Goal: Use online tool/utility: Utilize a website feature to perform a specific function

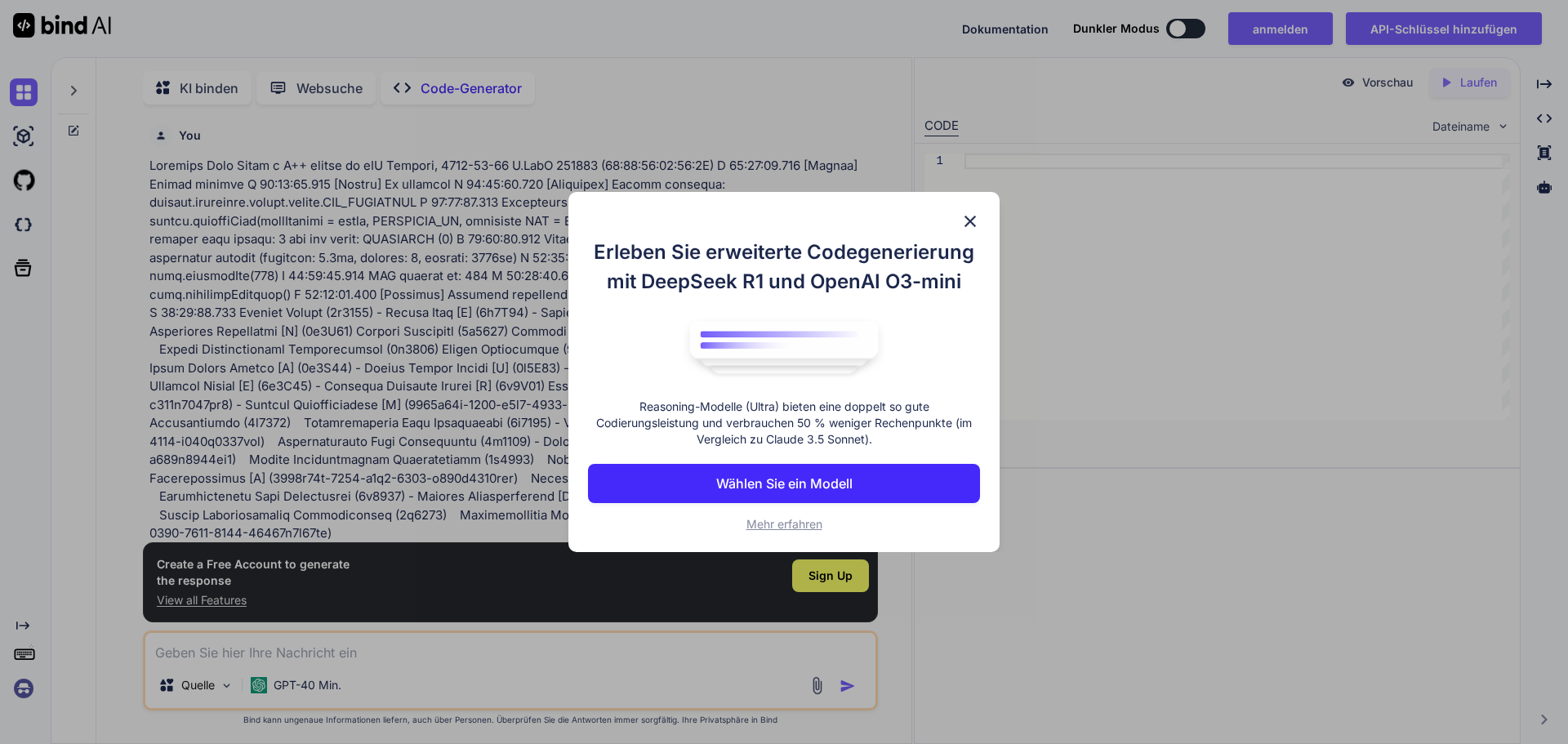
scroll to position [7, 0]
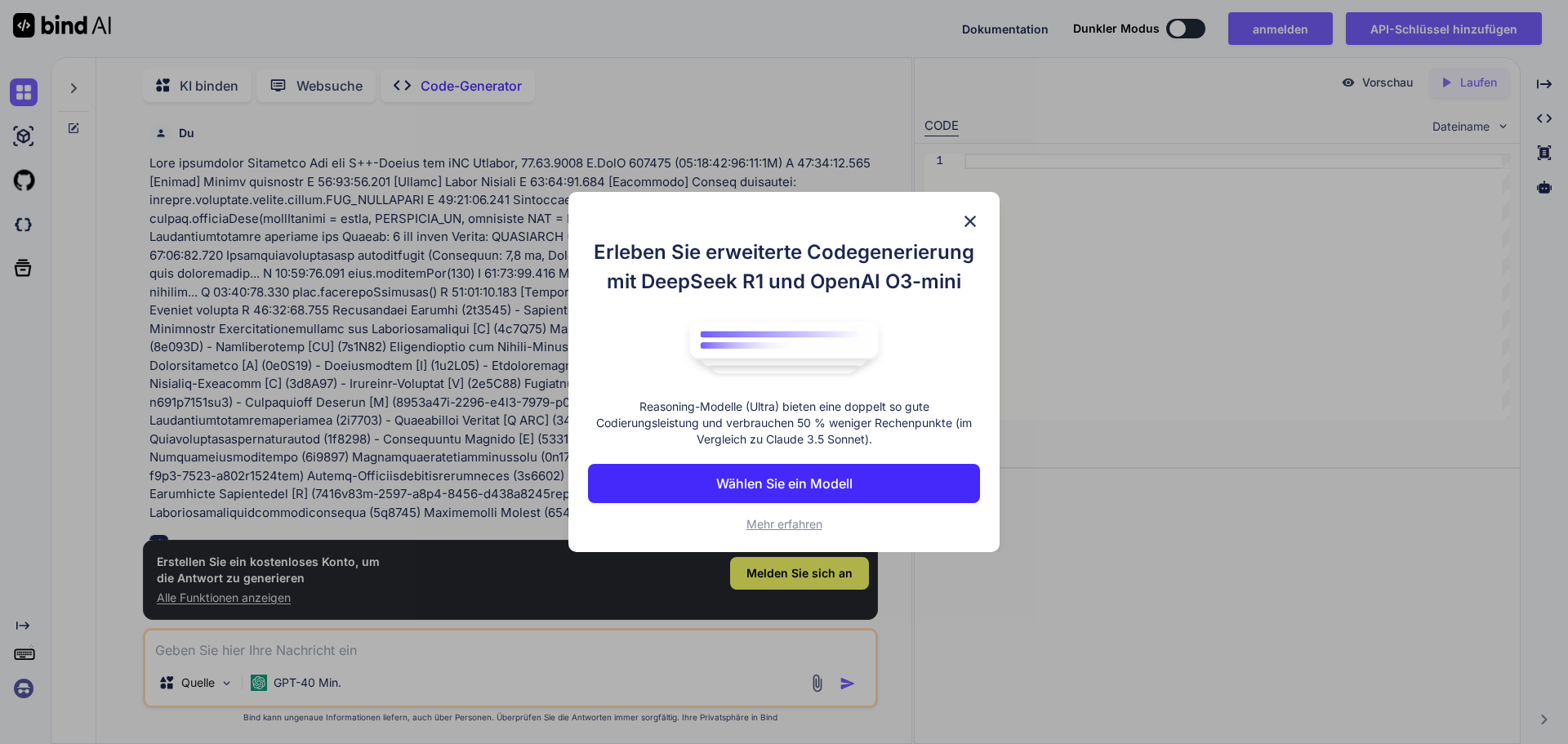
type textarea "x"
click at [791, 486] on font "Wählen Sie ein Modell" at bounding box center [784, 484] width 136 height 17
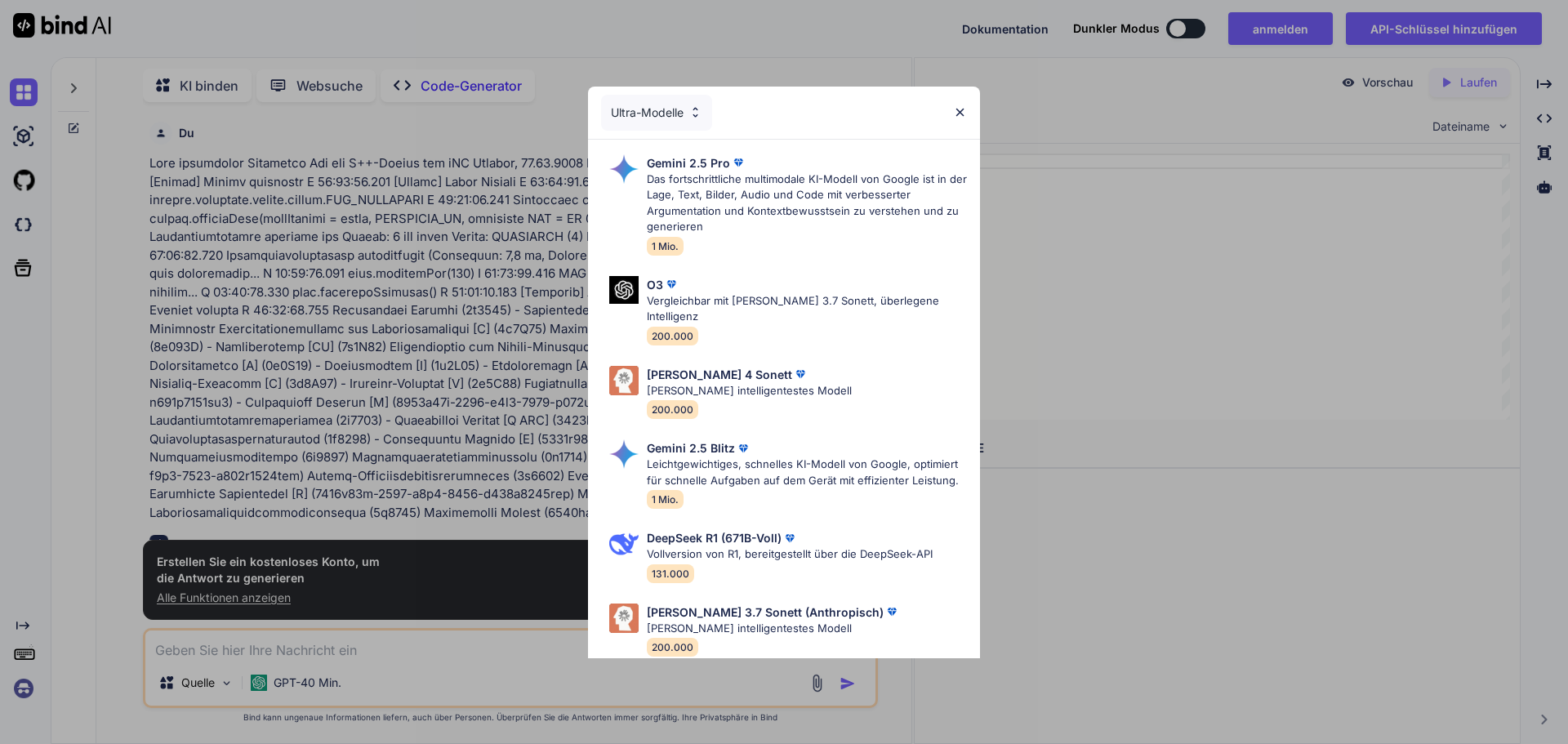
click at [954, 102] on div "Ultra-Modelle" at bounding box center [784, 112] width 392 height 52
click at [966, 117] on img at bounding box center [960, 112] width 14 height 14
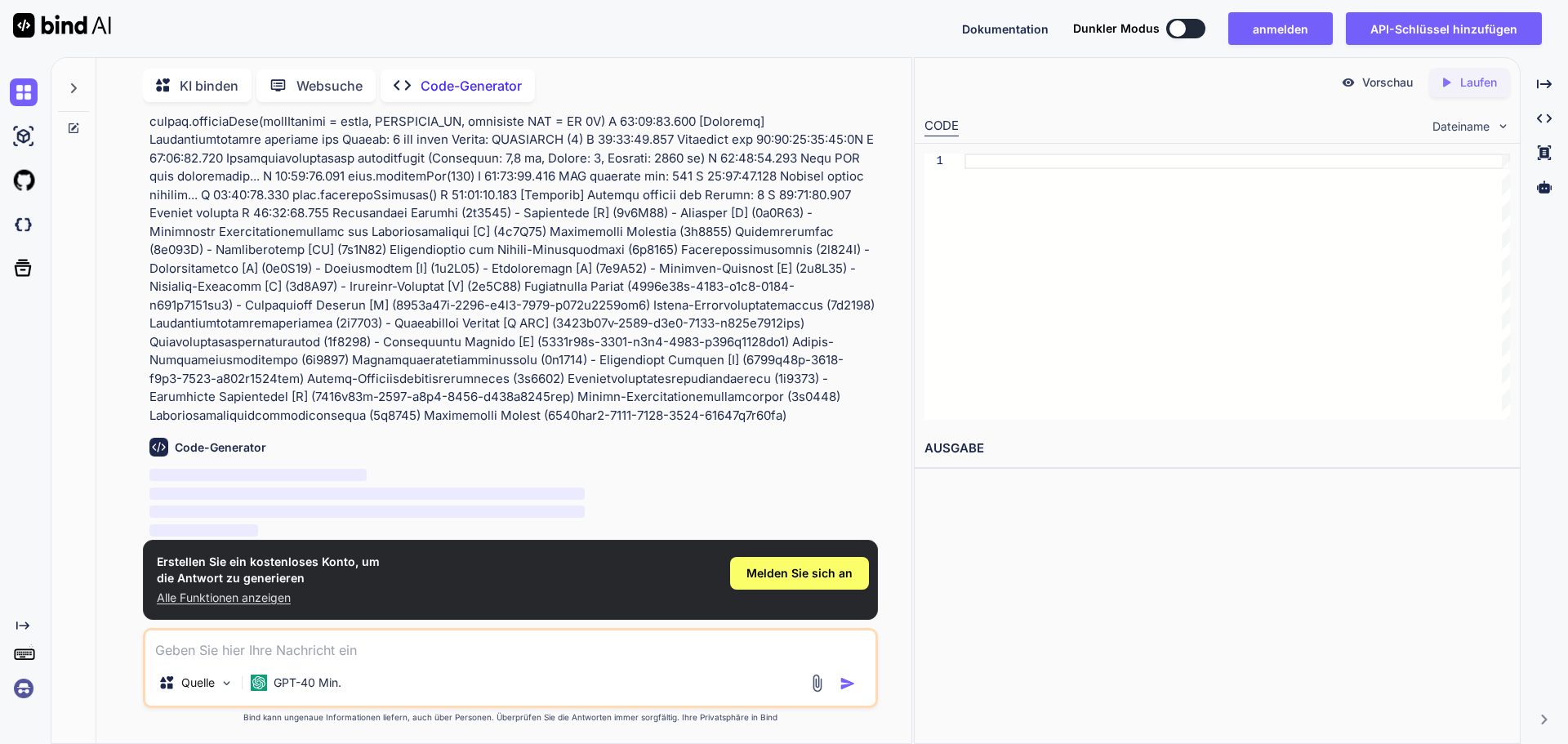
scroll to position [116, 0]
click at [186, 477] on span "‌" at bounding box center [259, 475] width 218 height 13
click at [187, 644] on textarea at bounding box center [510, 645] width 730 height 29
type textarea "i"
type textarea "x"
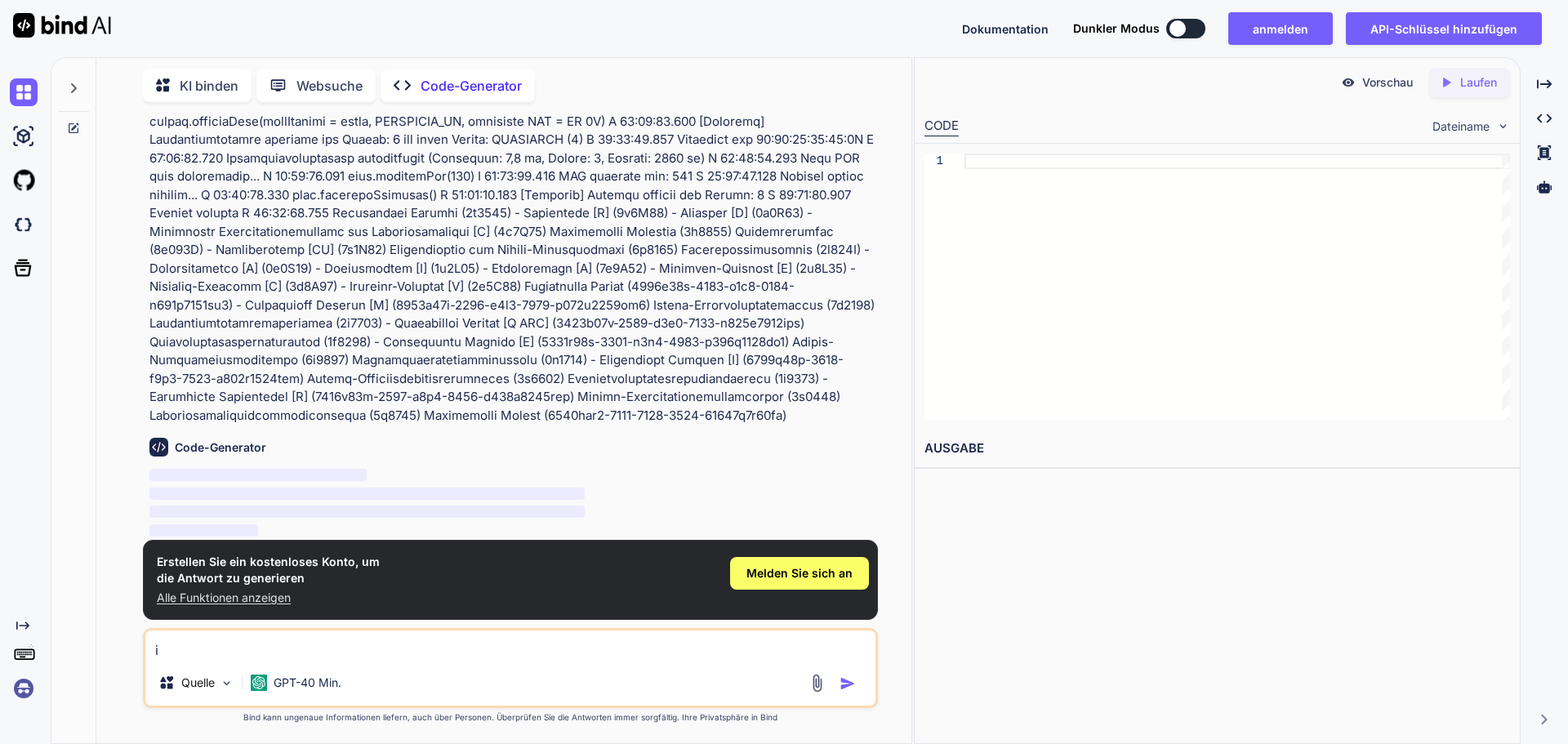
type textarea "ic"
type textarea "x"
type textarea "ich"
type textarea "x"
type textarea "ich"
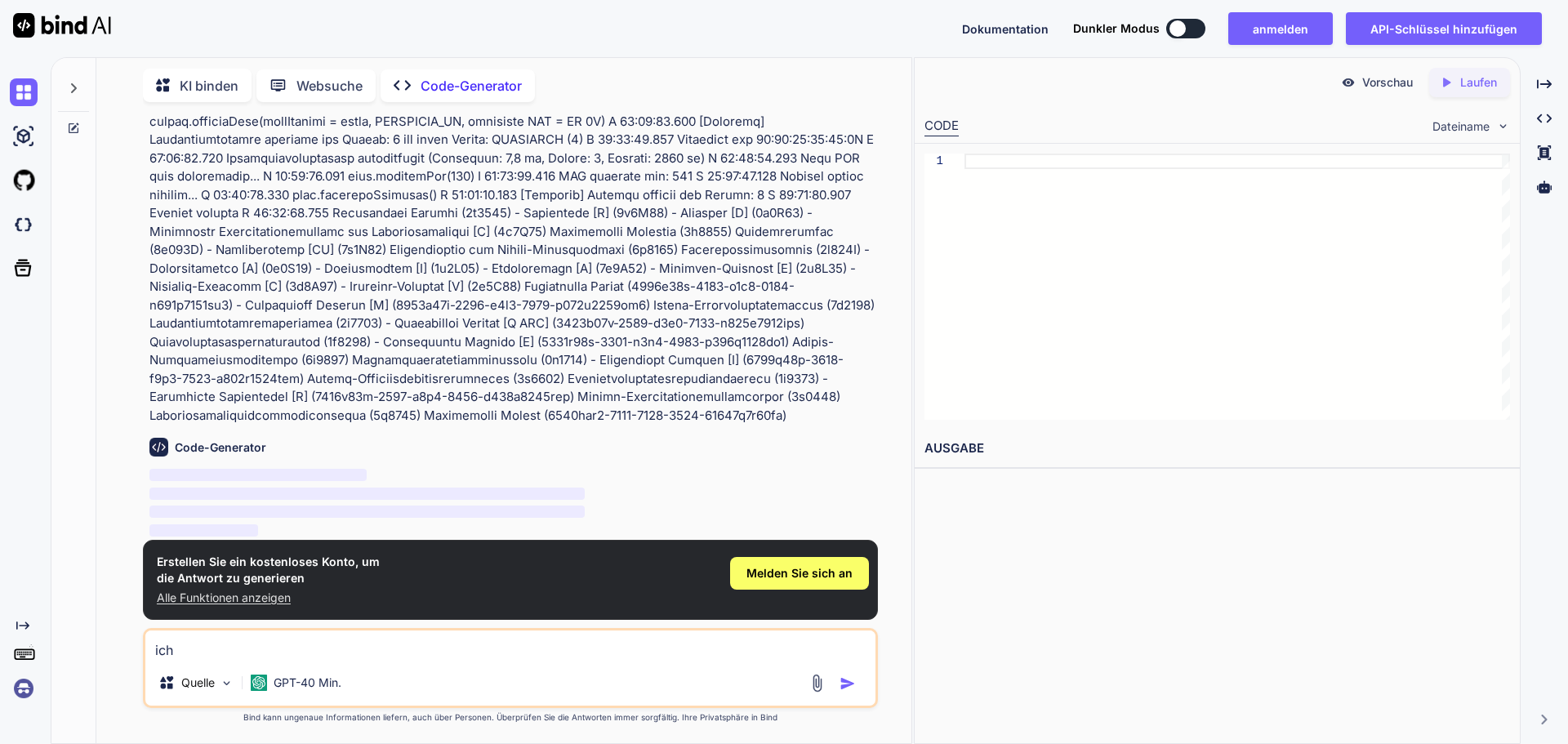
type textarea "x"
type textarea "ich b"
type textarea "x"
type textarea "ich be"
type textarea "x"
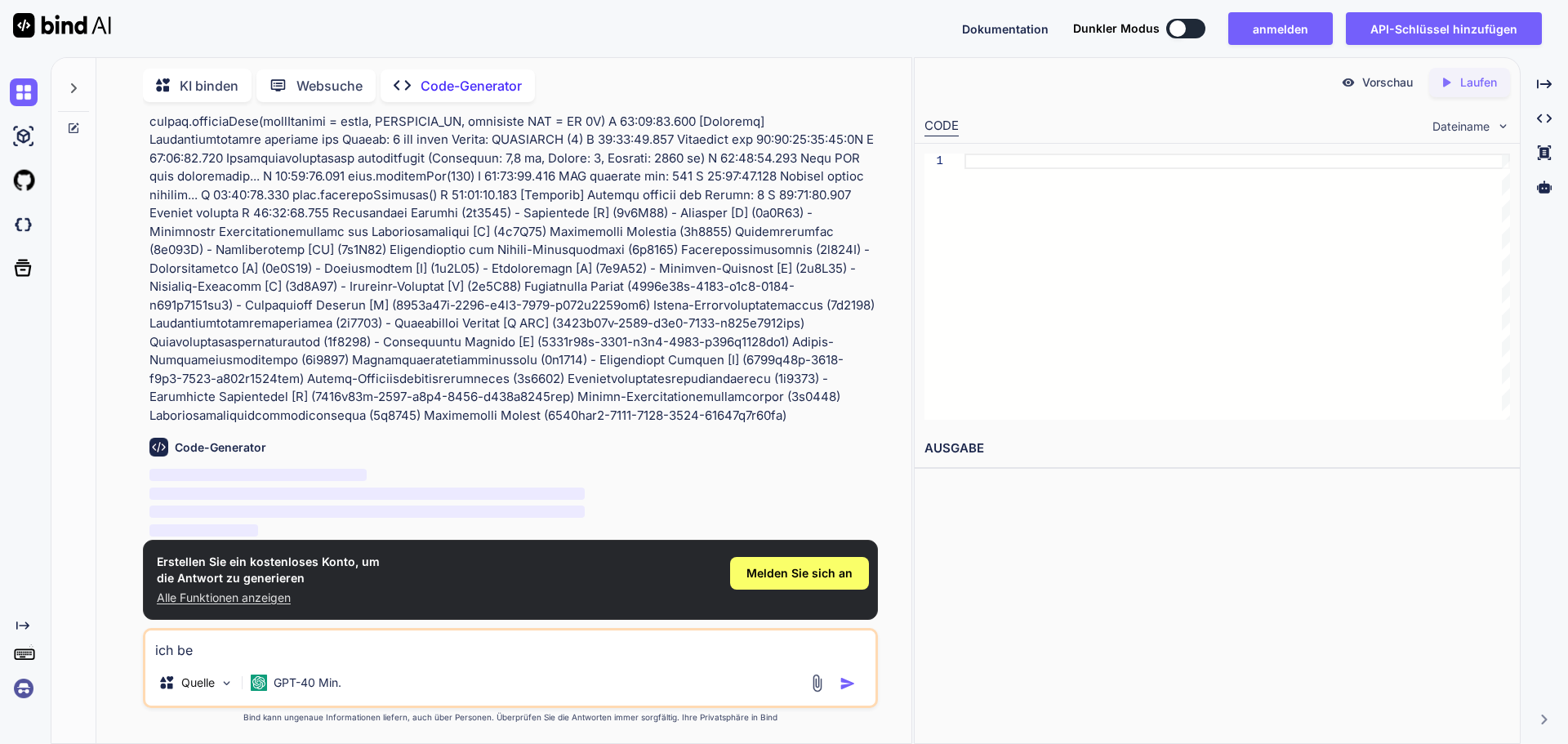
type textarea "ich ben"
type textarea "x"
type textarea "ich benö"
type textarea "x"
type textarea "ich benöt"
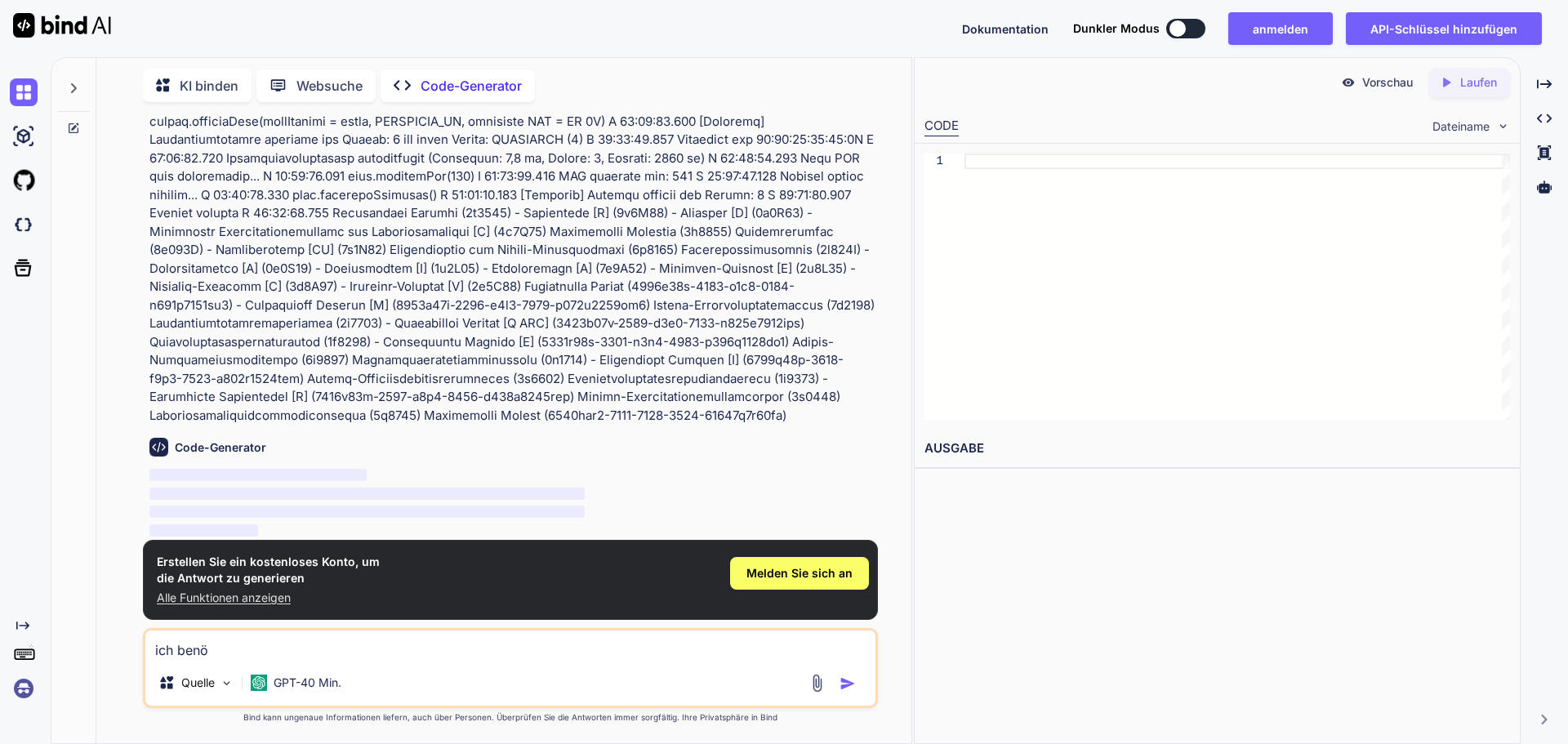
type textarea "x"
type textarea "ich benöti"
type textarea "x"
type textarea "ich benötig"
type textarea "x"
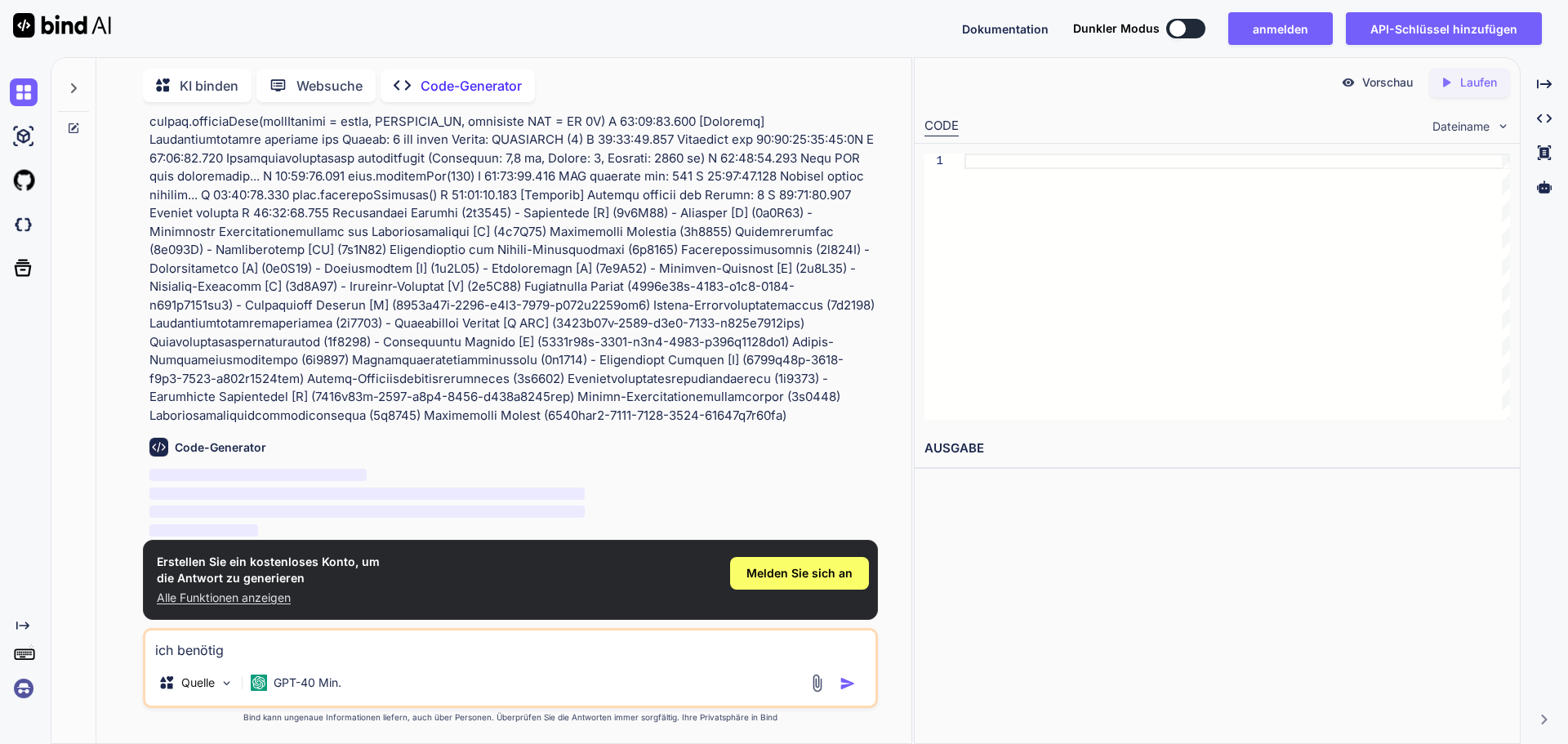
type textarea "ich benötige"
type textarea "x"
type textarea "ich benötige"
type textarea "x"
type textarea "ich benötige e"
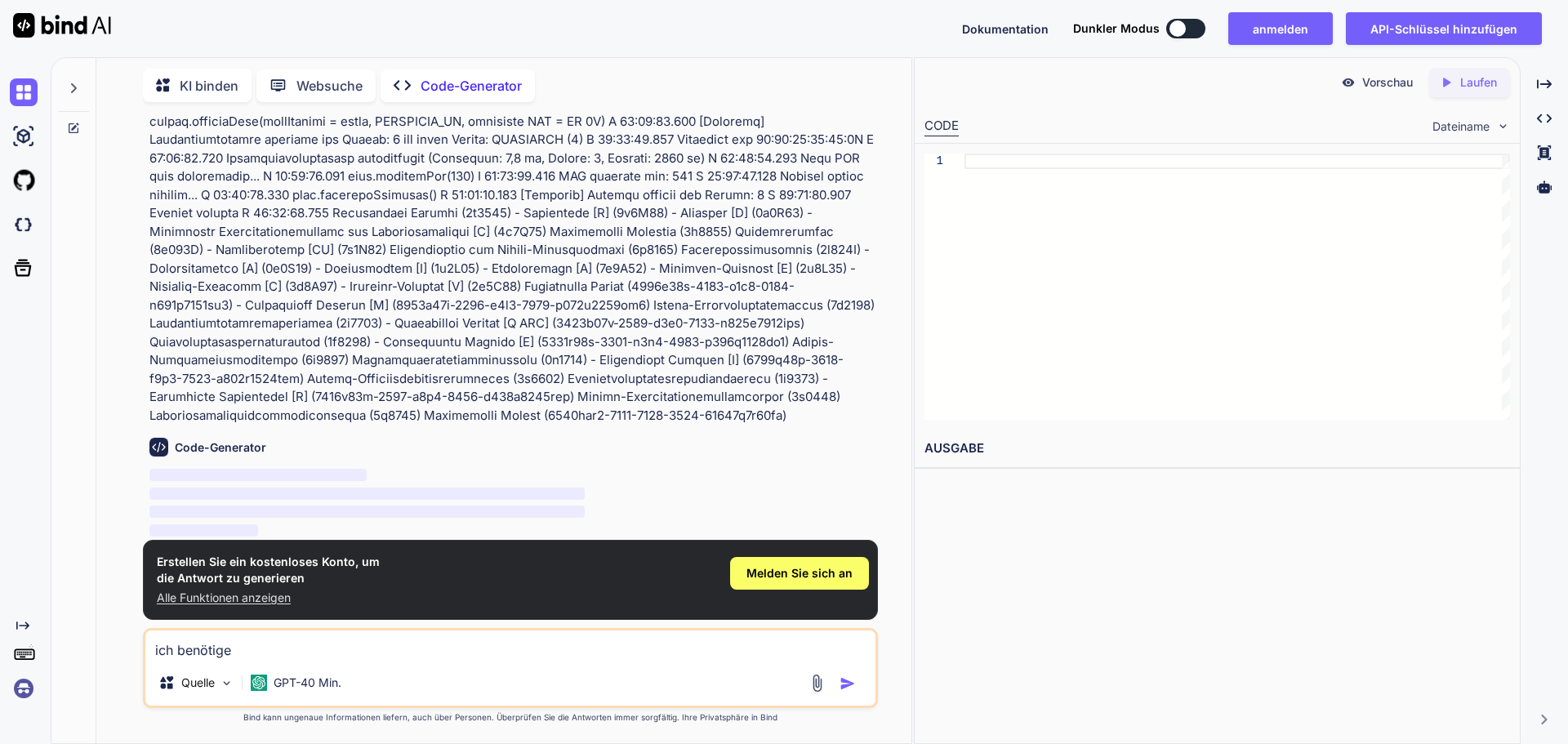
type textarea "x"
type textarea "ich benötige ei"
type textarea "x"
type textarea "ich benötige ein"
type textarea "x"
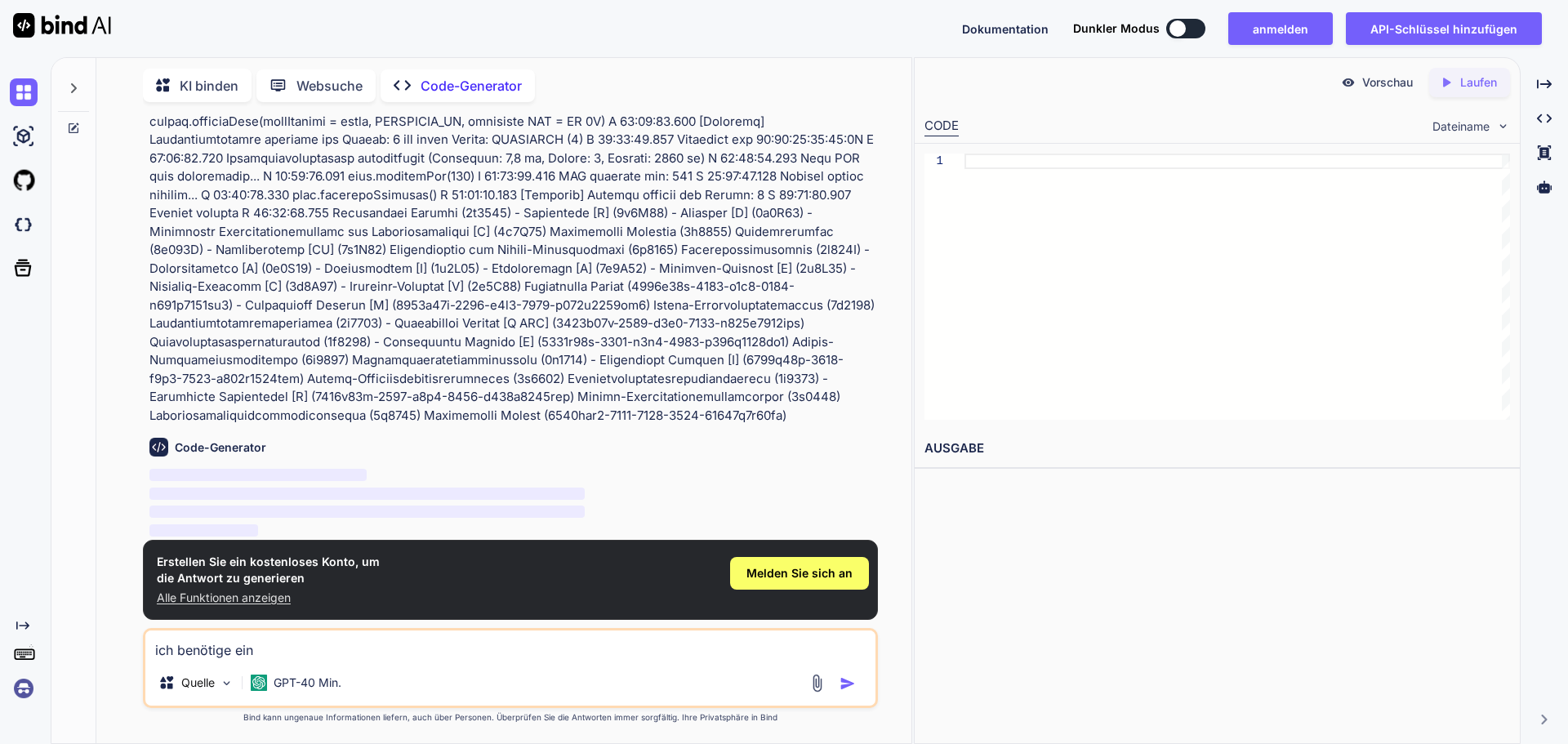
type textarea "ich benötige eine"
type textarea "x"
type textarea "ich benötige einen"
type textarea "x"
type textarea "ich benötige einen"
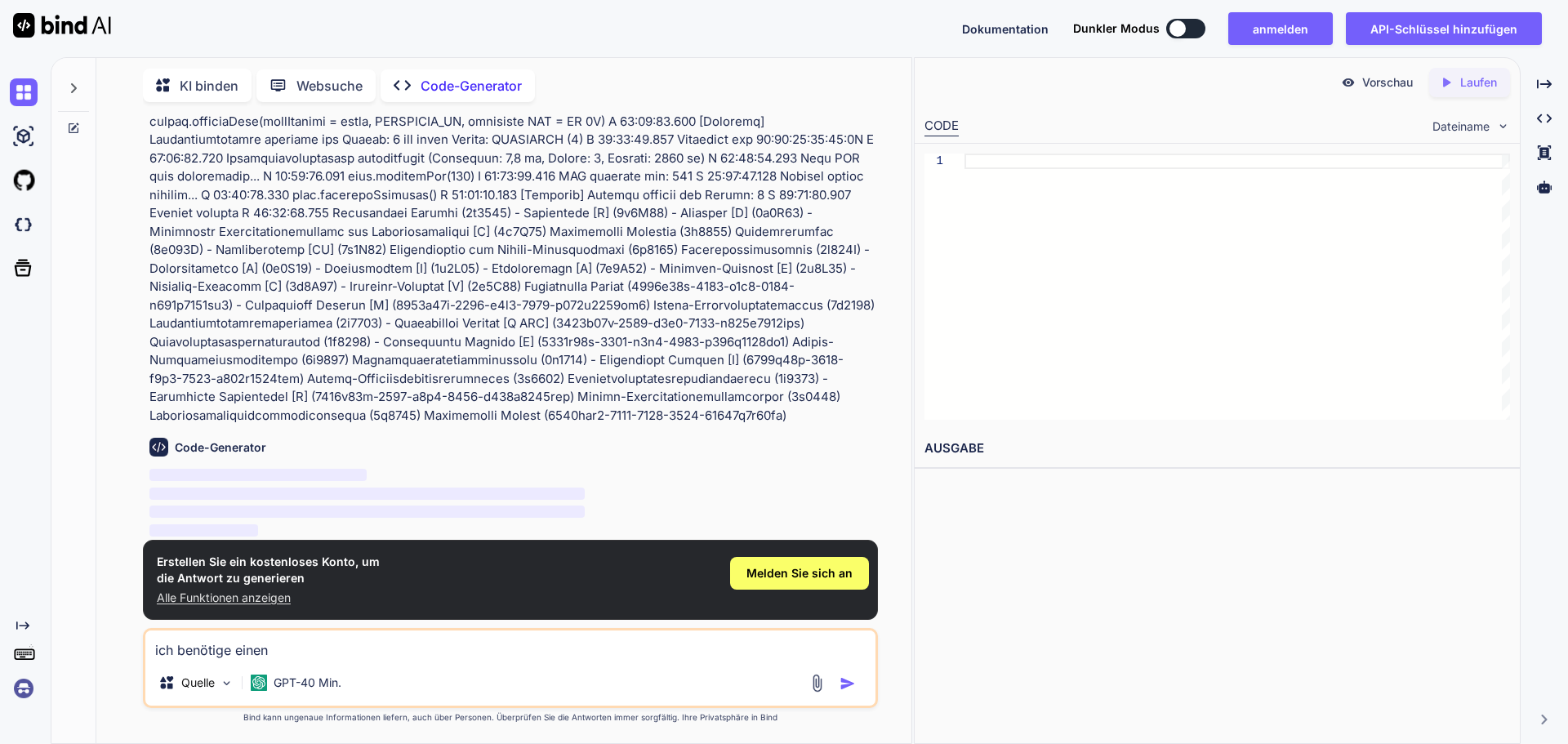
type textarea "x"
type textarea "ich benötige einen a"
type textarea "x"
type textarea "ich benötige einen ar"
type textarea "x"
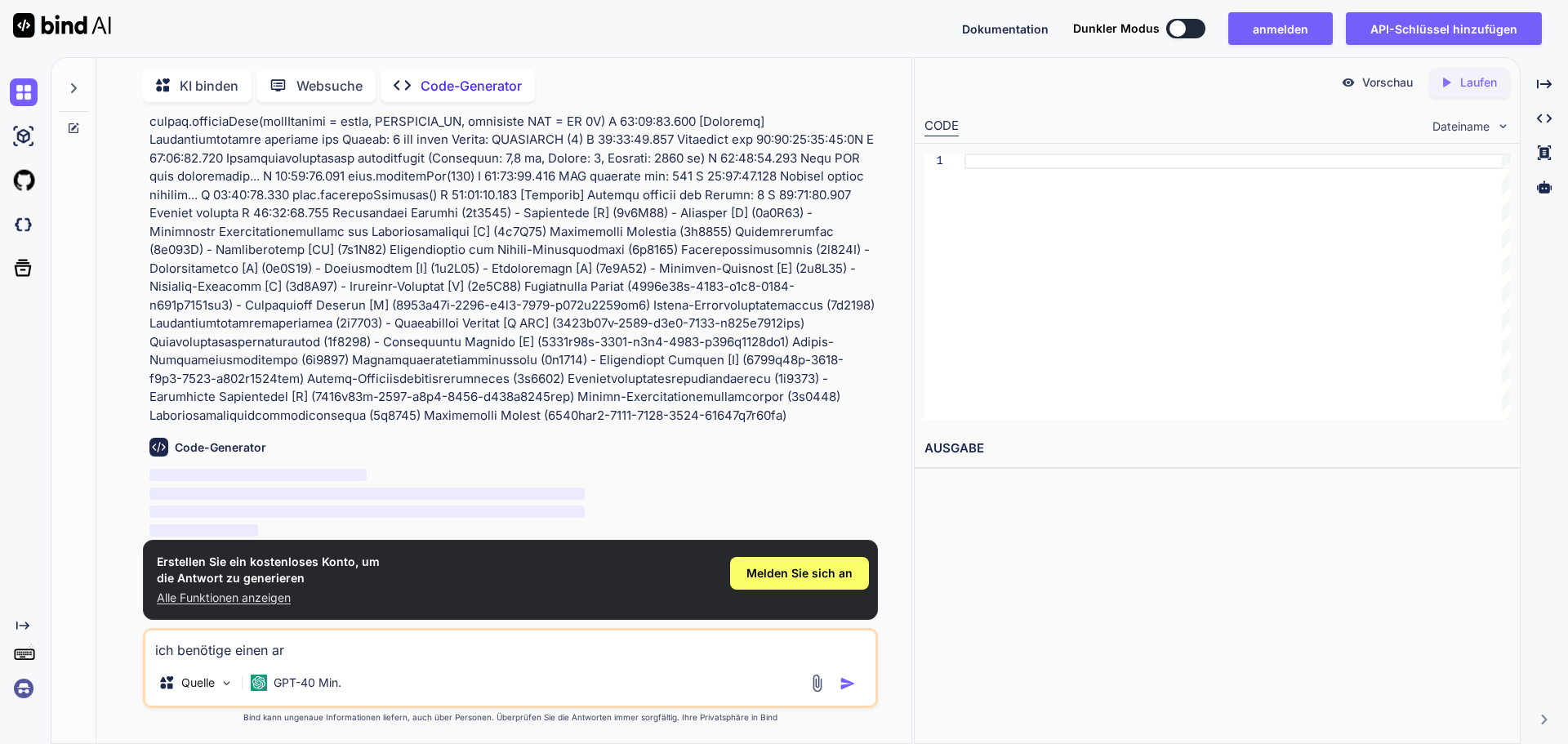
type textarea "ich benötige einen ard"
type textarea "x"
type textarea "ich benötige einen ardu"
type textarea "x"
type textarea "ich benötige einen ardui"
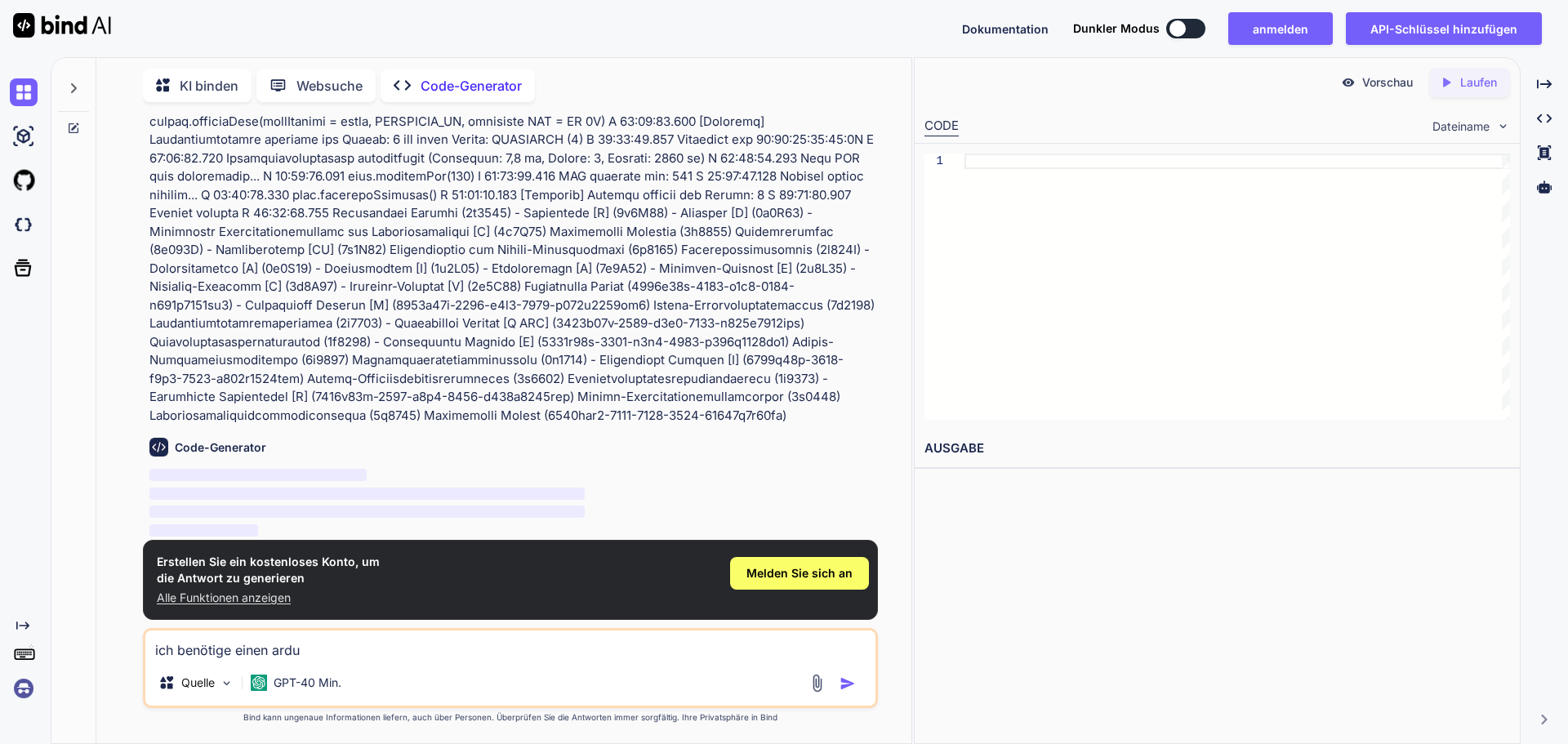
type textarea "x"
type textarea "ich benötige einen arduin"
type textarea "x"
type textarea "ich benötige einen arduino"
type textarea "x"
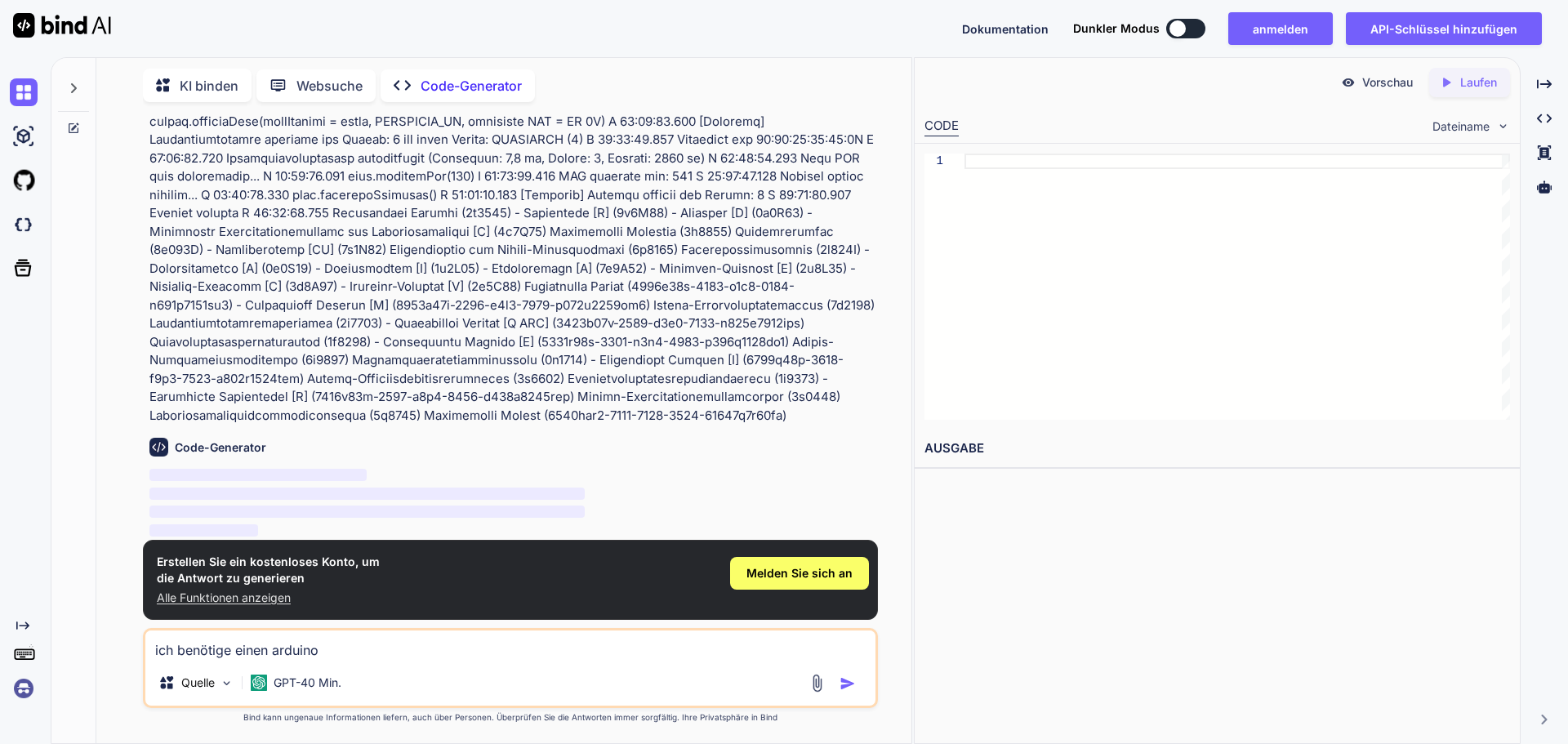
type textarea "ich benötige einen arduino"
type textarea "x"
type textarea "ich benötige einen arduino c"
type textarea "x"
type textarea "ich benötige einen arduino co"
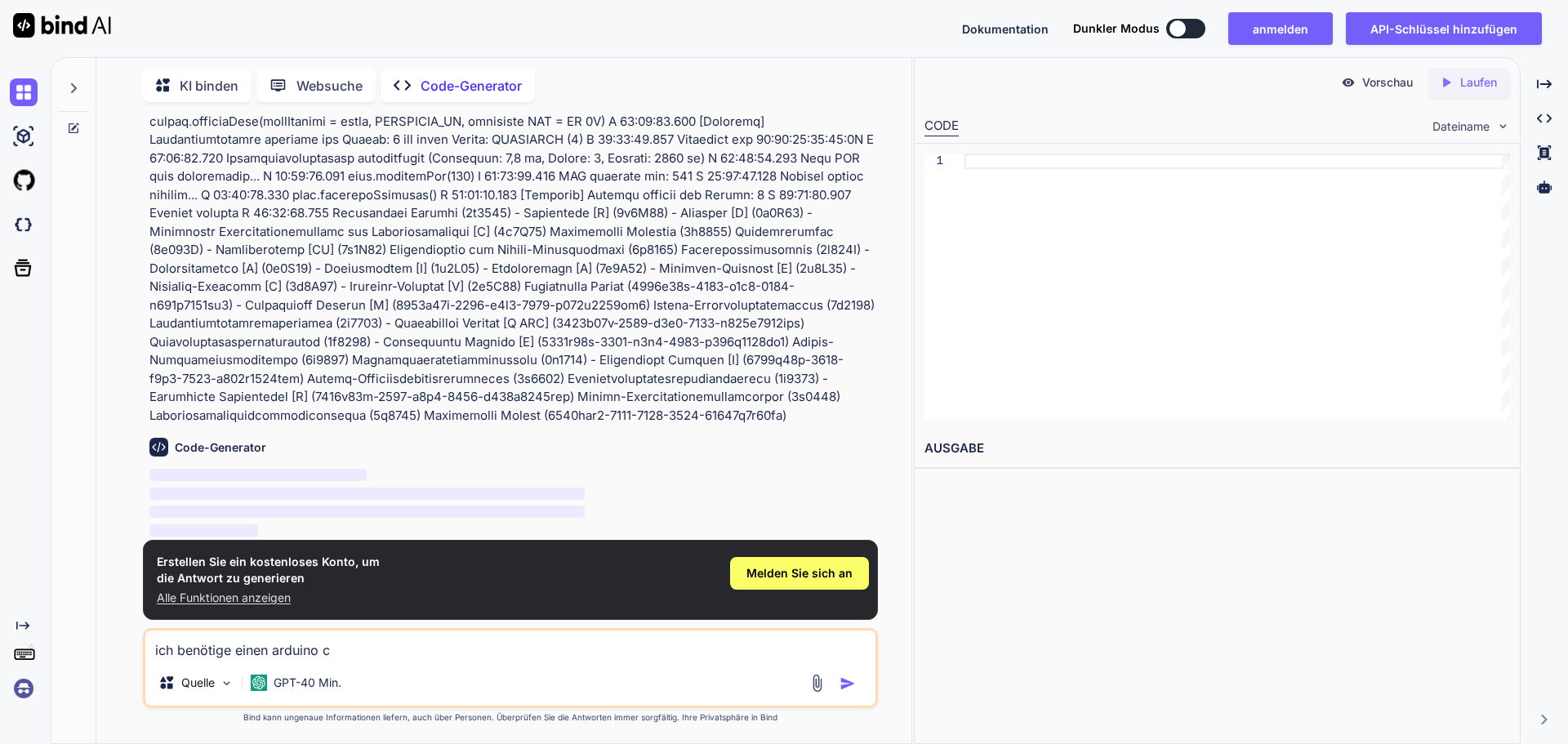
type textarea "x"
type textarea "ich benötige einen arduino cod"
type textarea "x"
type textarea "ich benötige einen arduino code"
type textarea "x"
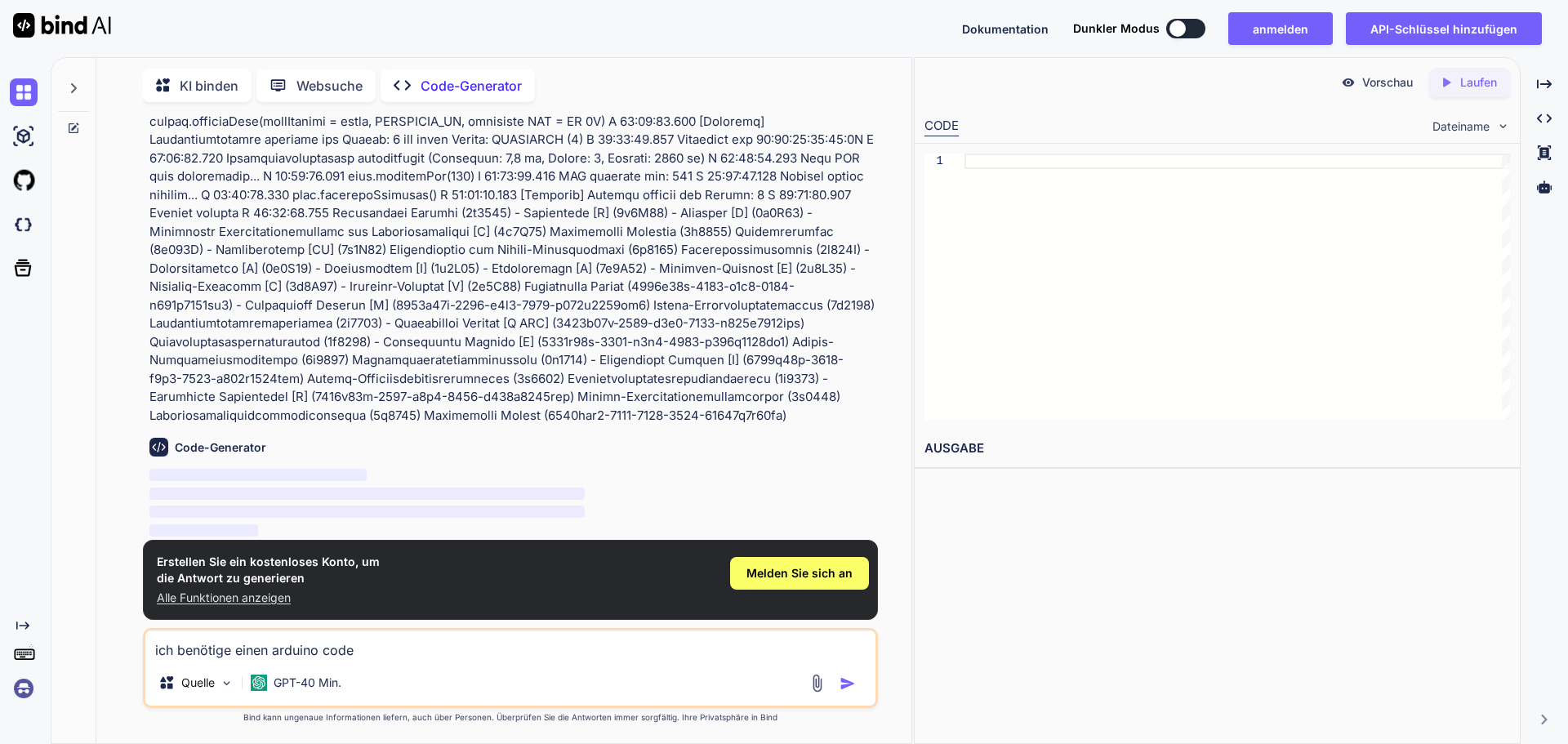
type textarea "ich benötige einen arduino code"
type textarea "x"
type textarea "ich benötige einen arduino code f"
type textarea "x"
type textarea "ich benötige einen arduino code fü"
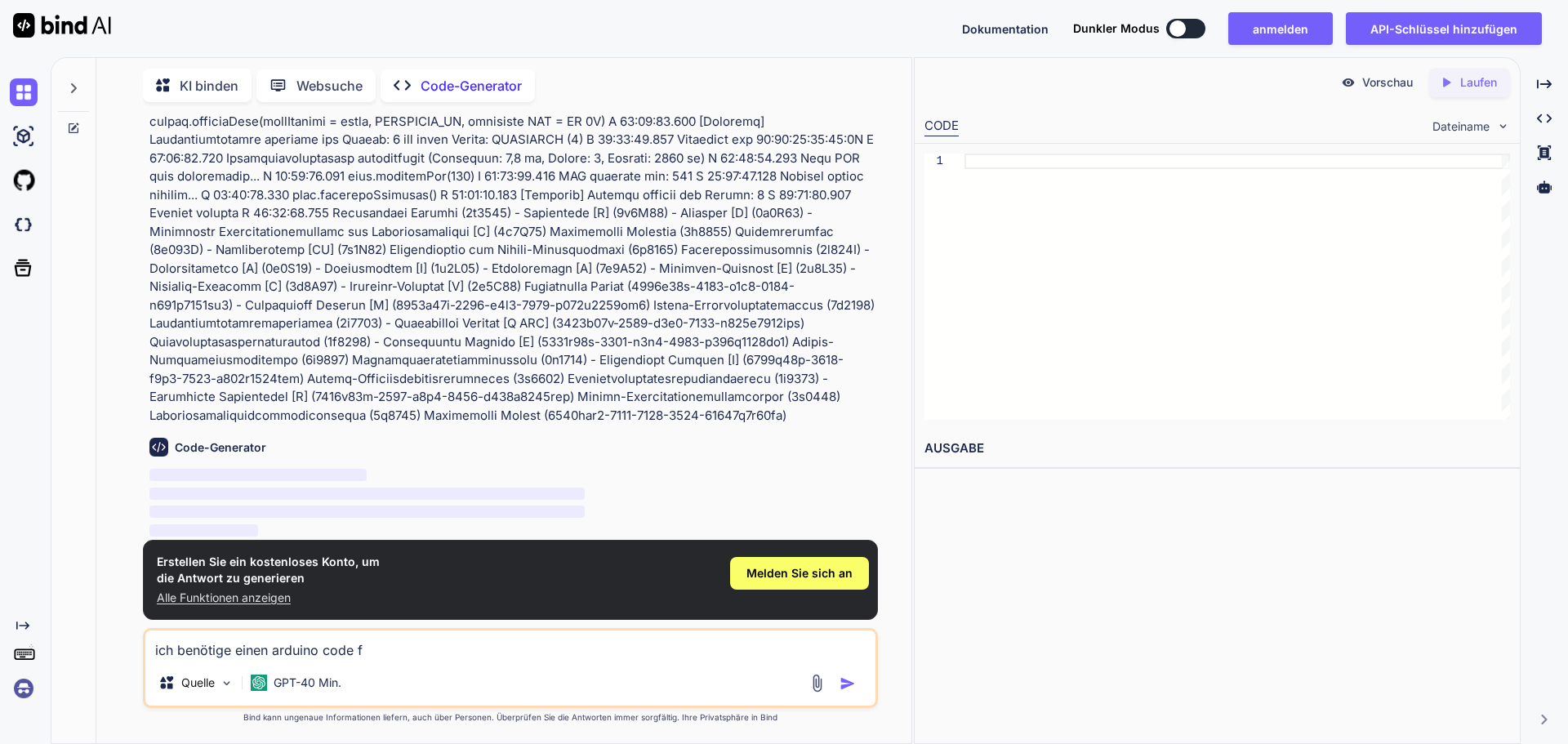
type textarea "x"
type textarea "ich benötige einen arduino code für"
type textarea "x"
type textarea "ich benötige einen arduino code für"
type textarea "x"
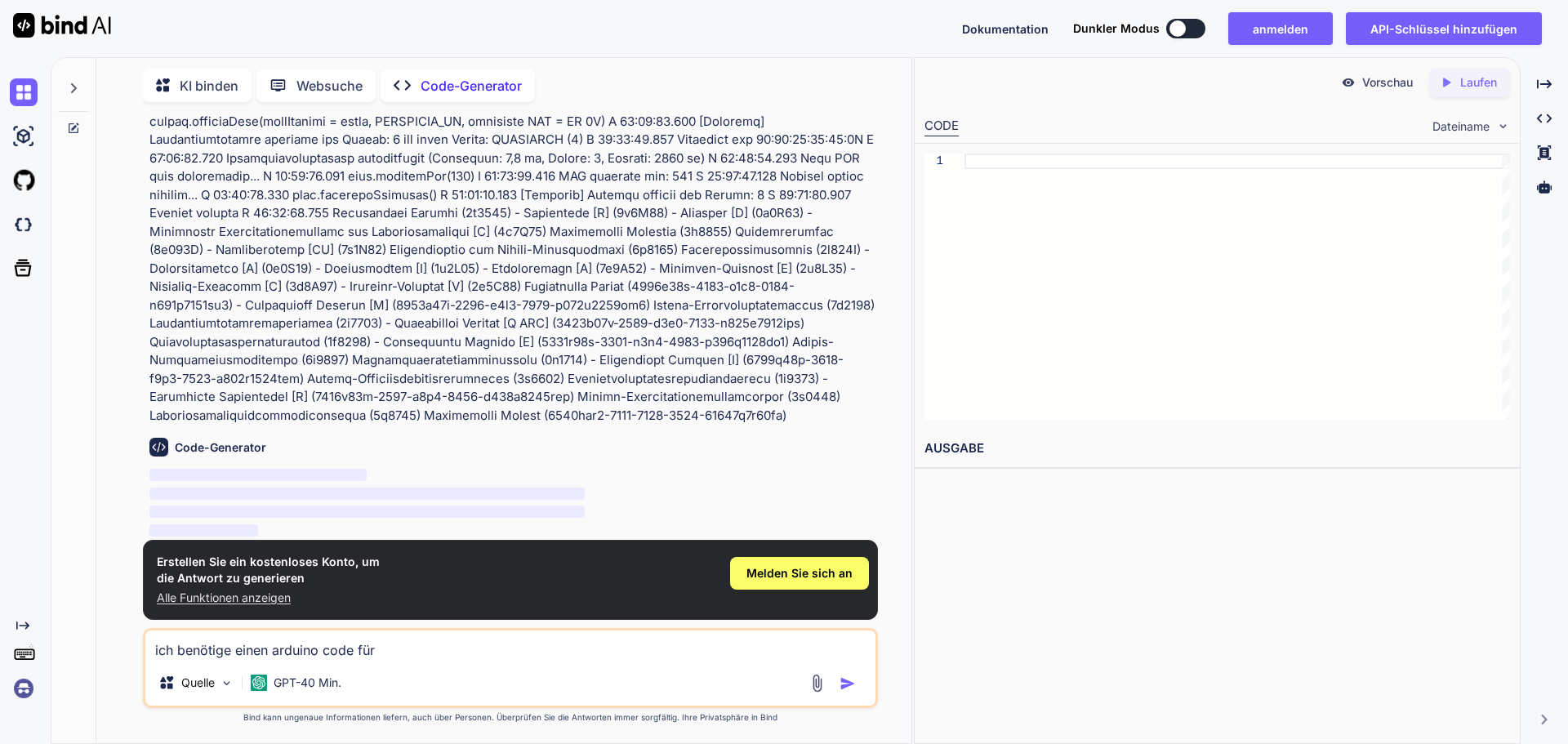
type textarea "ich benötige einen arduino code für d"
type textarea "x"
type textarea "ich benötige einen arduino code für de"
type textarea "x"
type textarea "ich benötige einen arduino code für den"
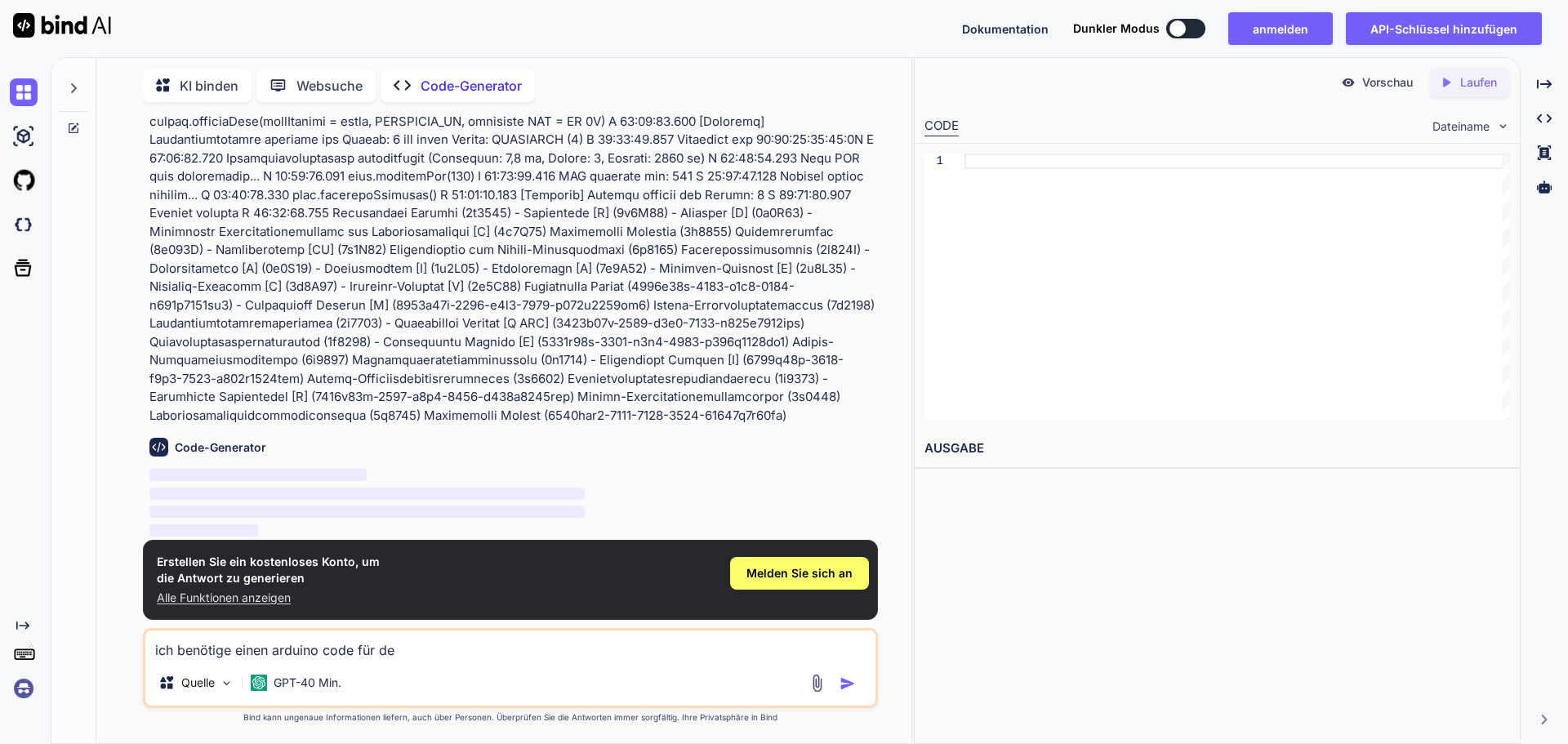
type textarea "x"
type textarea "ich benötige einen arduino code für den"
type textarea "x"
type textarea "ich benötige einen arduino code für den E"
type textarea "x"
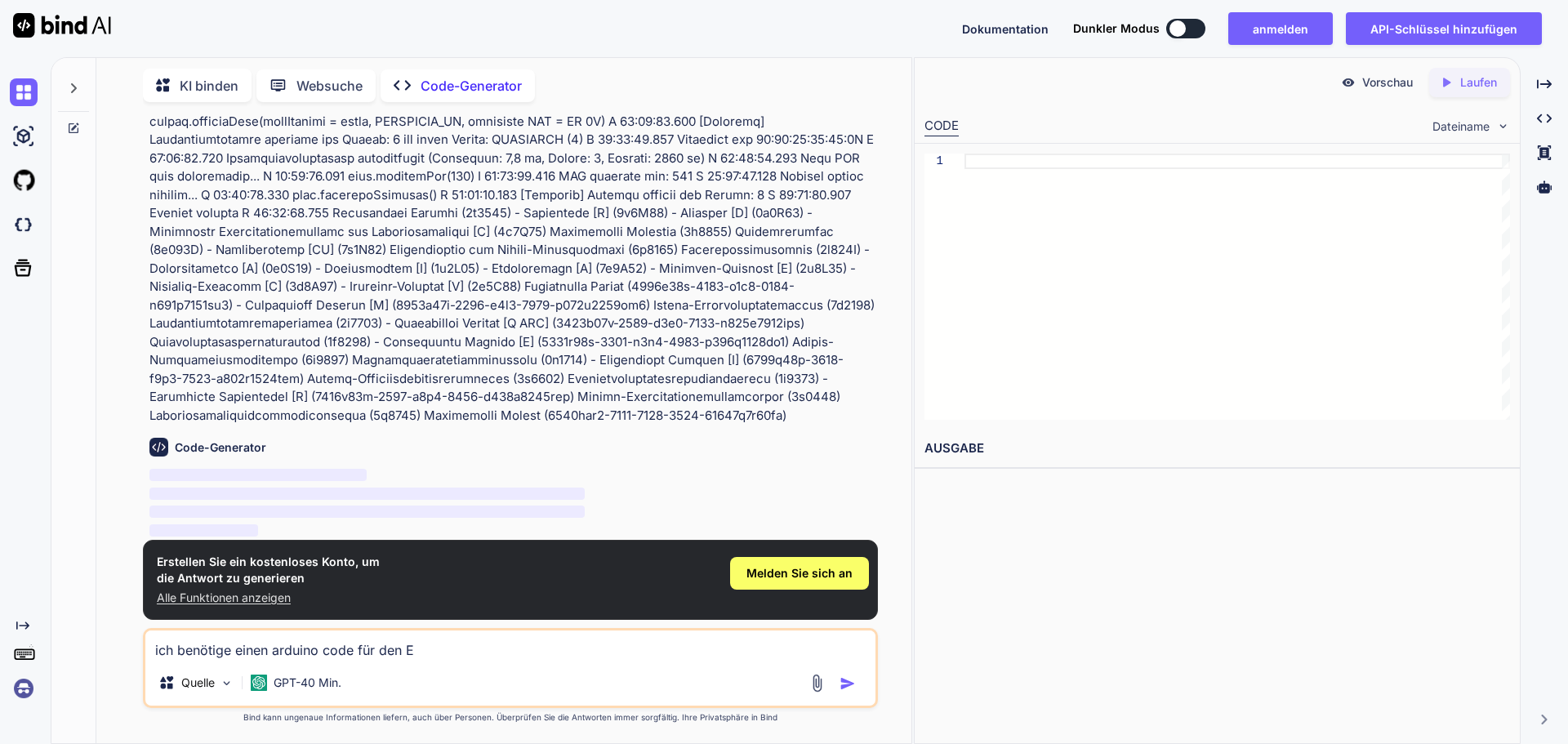
type textarea "ich benötige einen arduino code für den ES"
type textarea "x"
type textarea "ich benötige einen arduino code für den ESP"
type textarea "x"
type textarea "ich benötige einen arduino code für den ESP3"
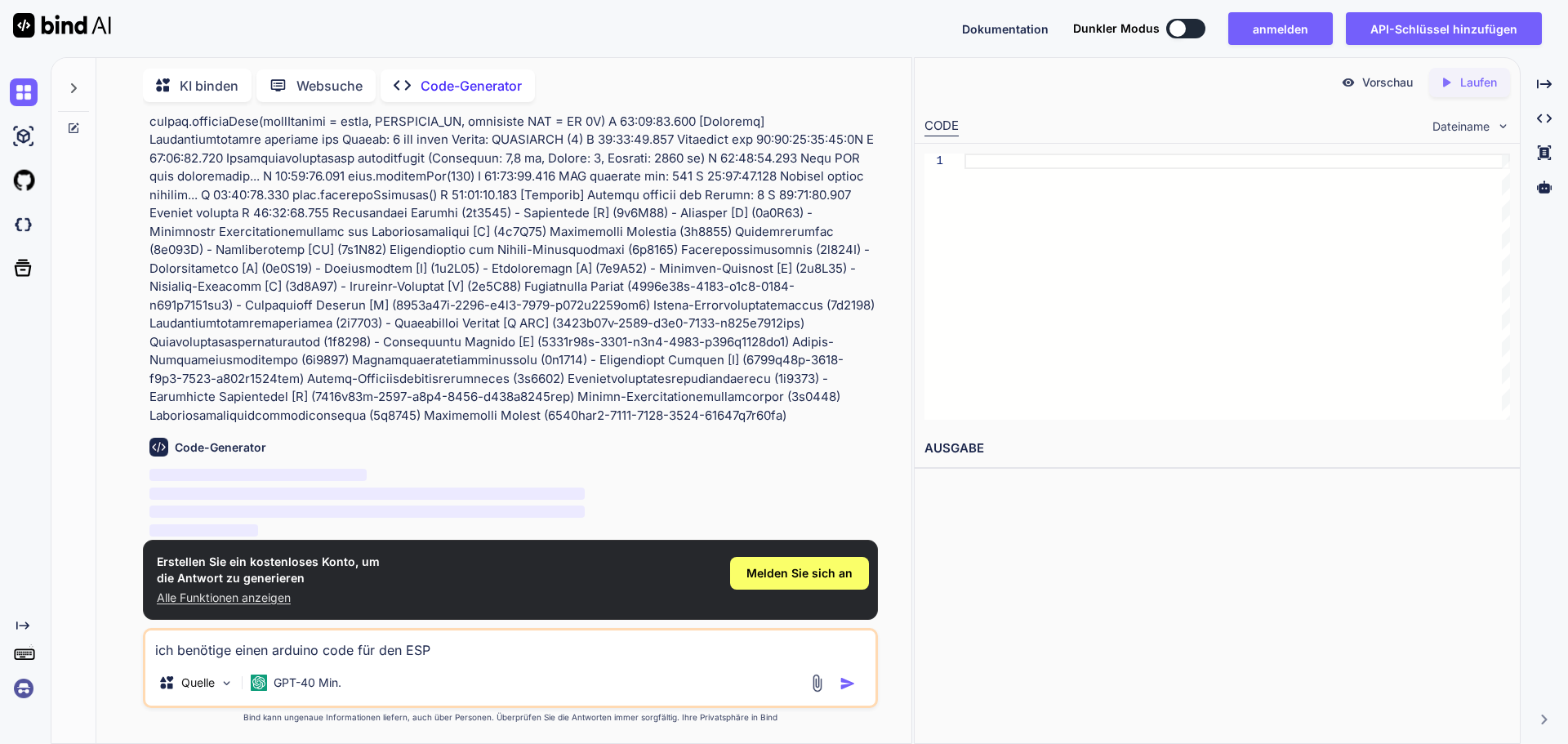
type textarea "x"
type textarea "ich benötige einen arduino code für den ESP32"
type textarea "x"
type textarea "ich benötige einen arduino code für den ESP32"
type textarea "x"
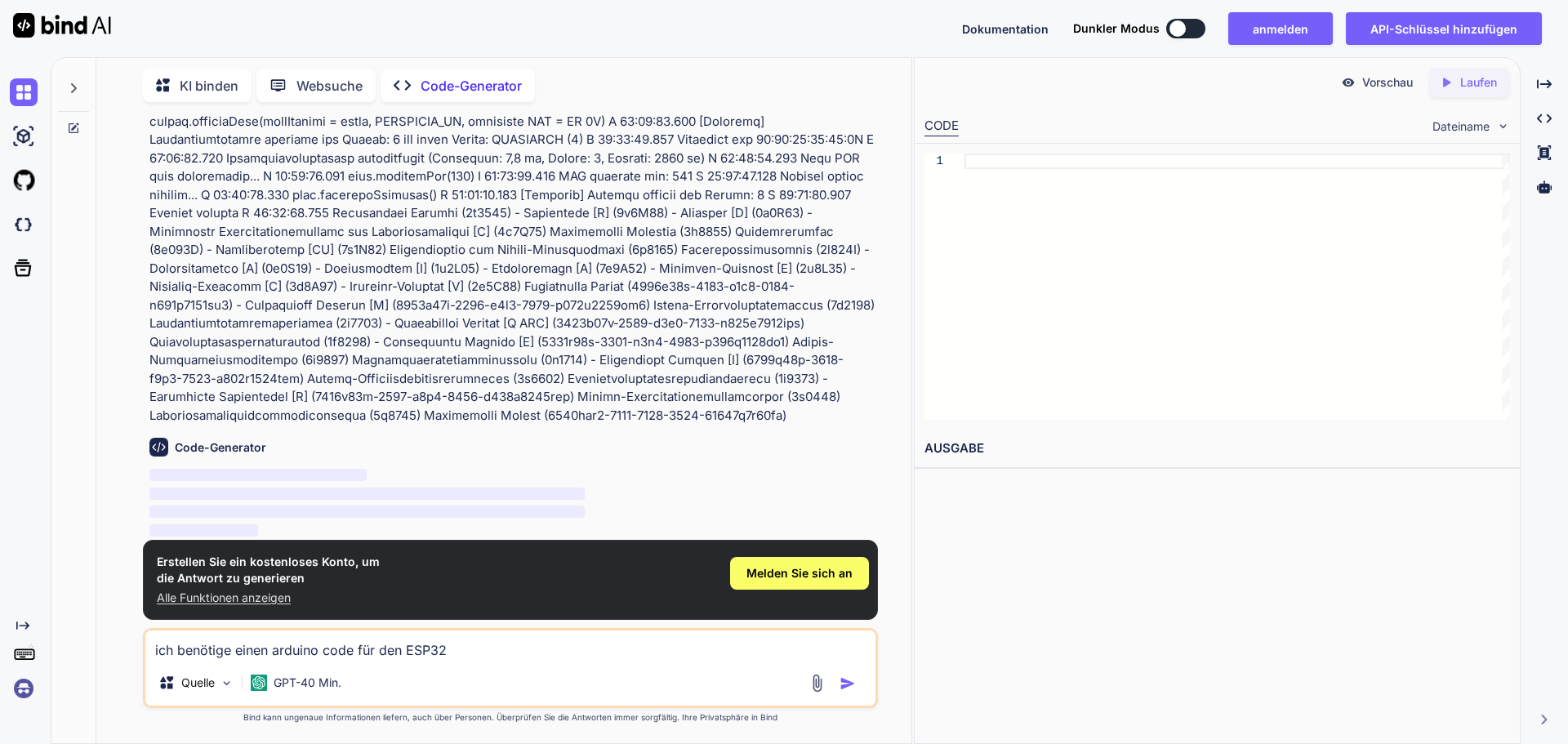
type textarea "ich benötige einen arduino code für den ESP32 d"
type textarea "x"
type textarea "ich benötige einen arduino code für den ESP32 de"
type textarea "x"
type textarea "ich benötige einen arduino code für den ESP32 der"
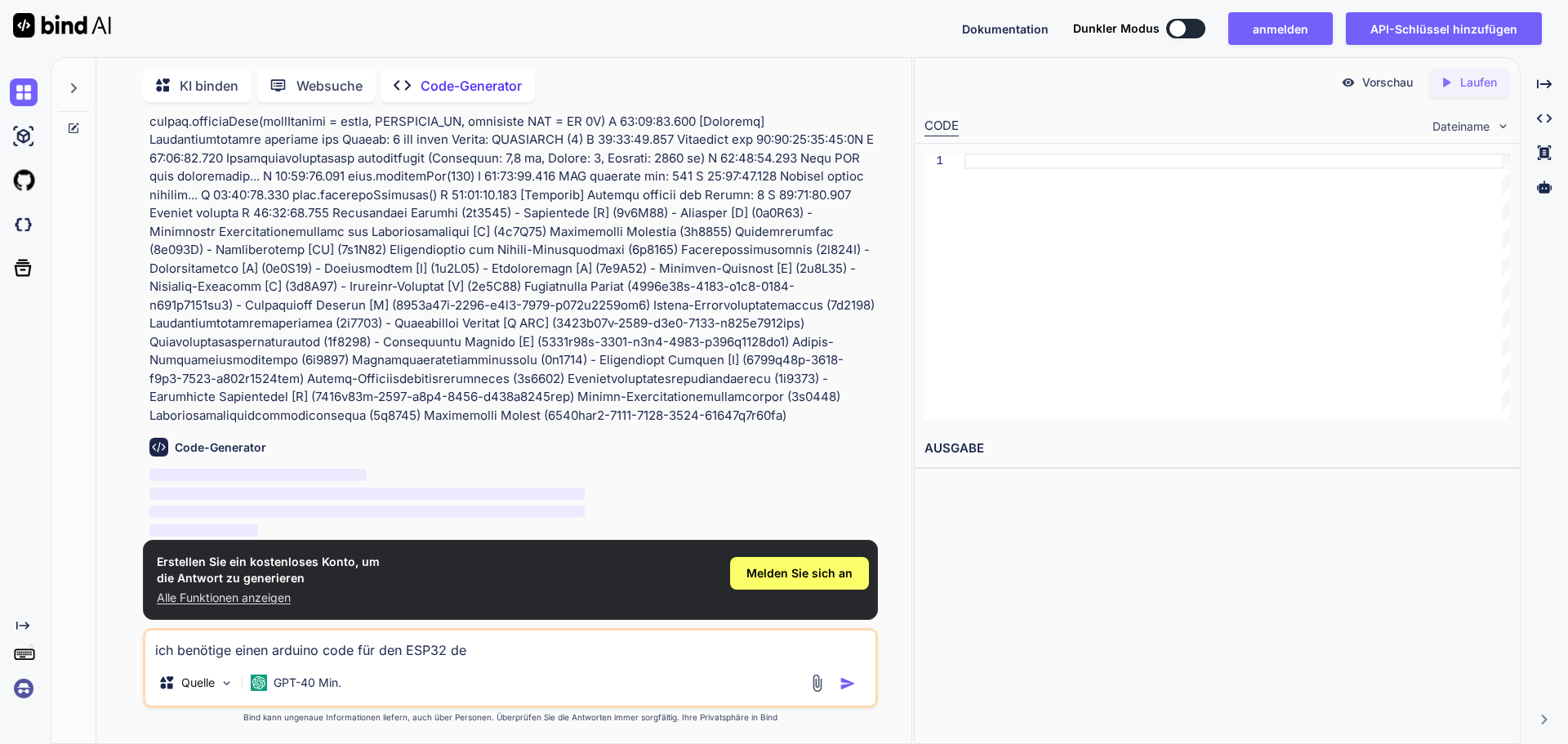
type textarea "x"
type textarea "ich benötige einen arduino code für den ESP32 der"
type textarea "x"
type textarea "ich benötige einen arduino code für den ESP32 der e"
type textarea "x"
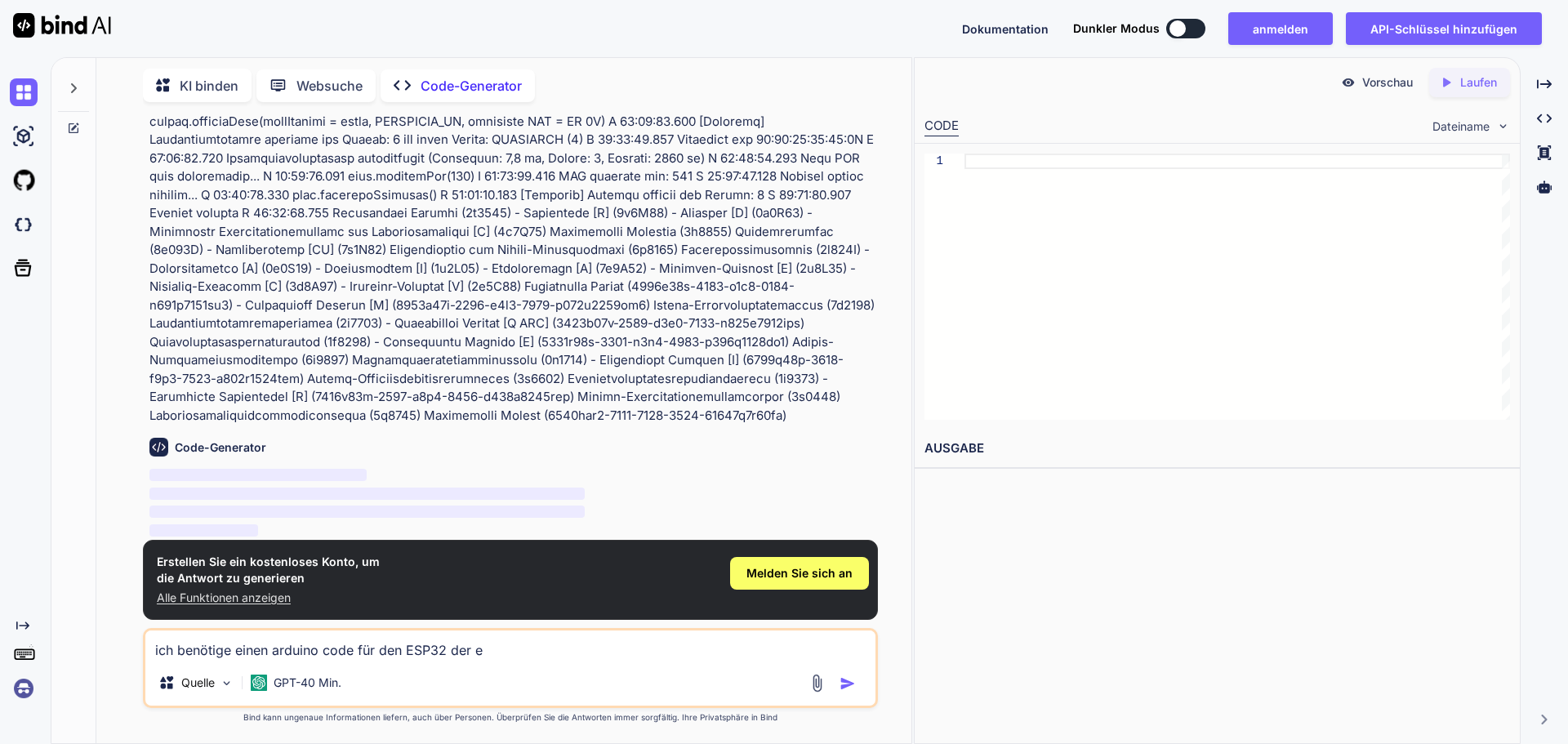
type textarea "ich benötige einen arduino code für den ESP32 der ei"
type textarea "x"
type textarea "ich benötige einen arduino code für den ESP32 der ein"
type textarea "x"
type textarea "ich benötige einen arduino code für den ESP32 der eine"
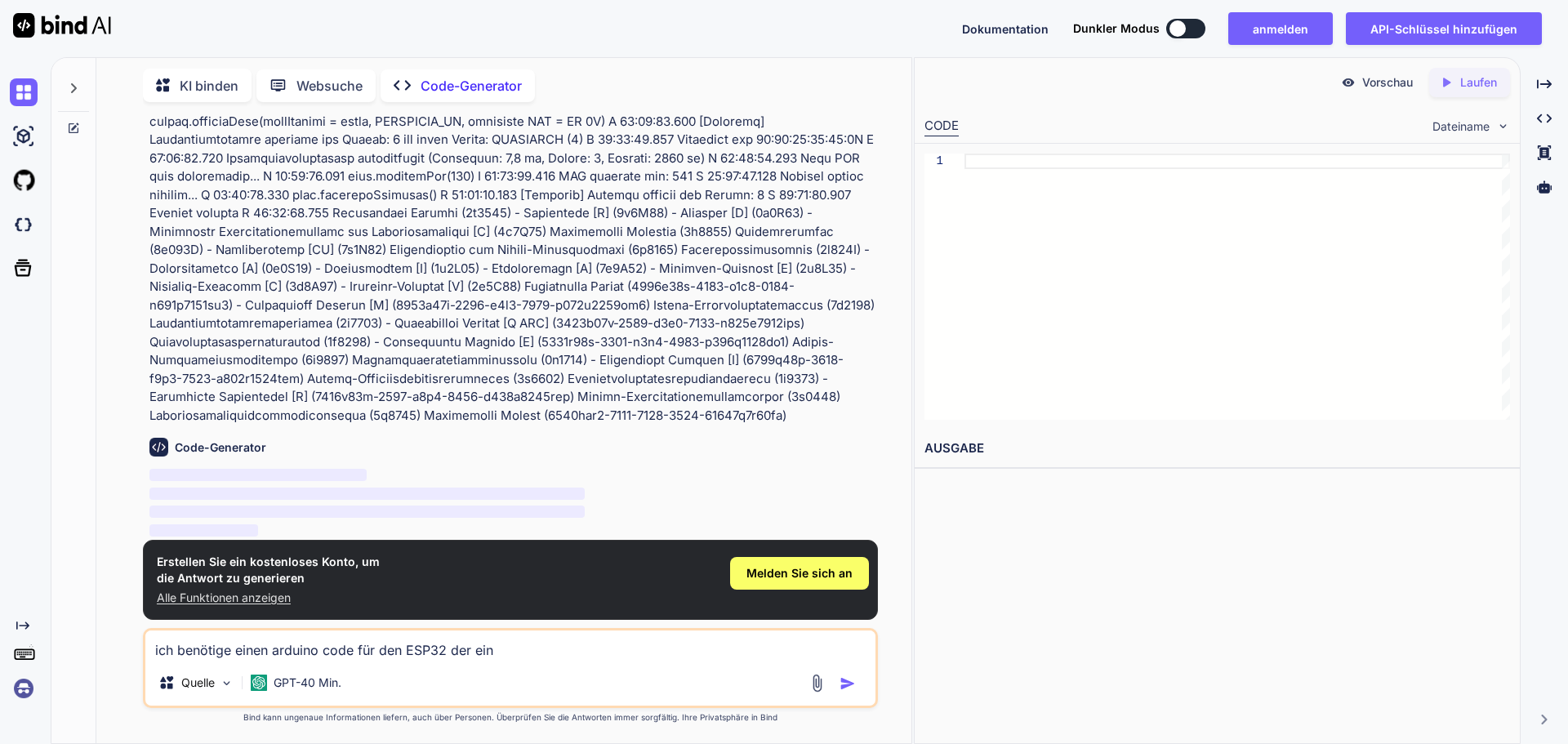
type textarea "x"
type textarea "ich benötige einen arduino code für den ESP32 der eine"
type textarea "x"
type textarea "ich benötige einen arduino code für den ESP32 der eine v"
type textarea "x"
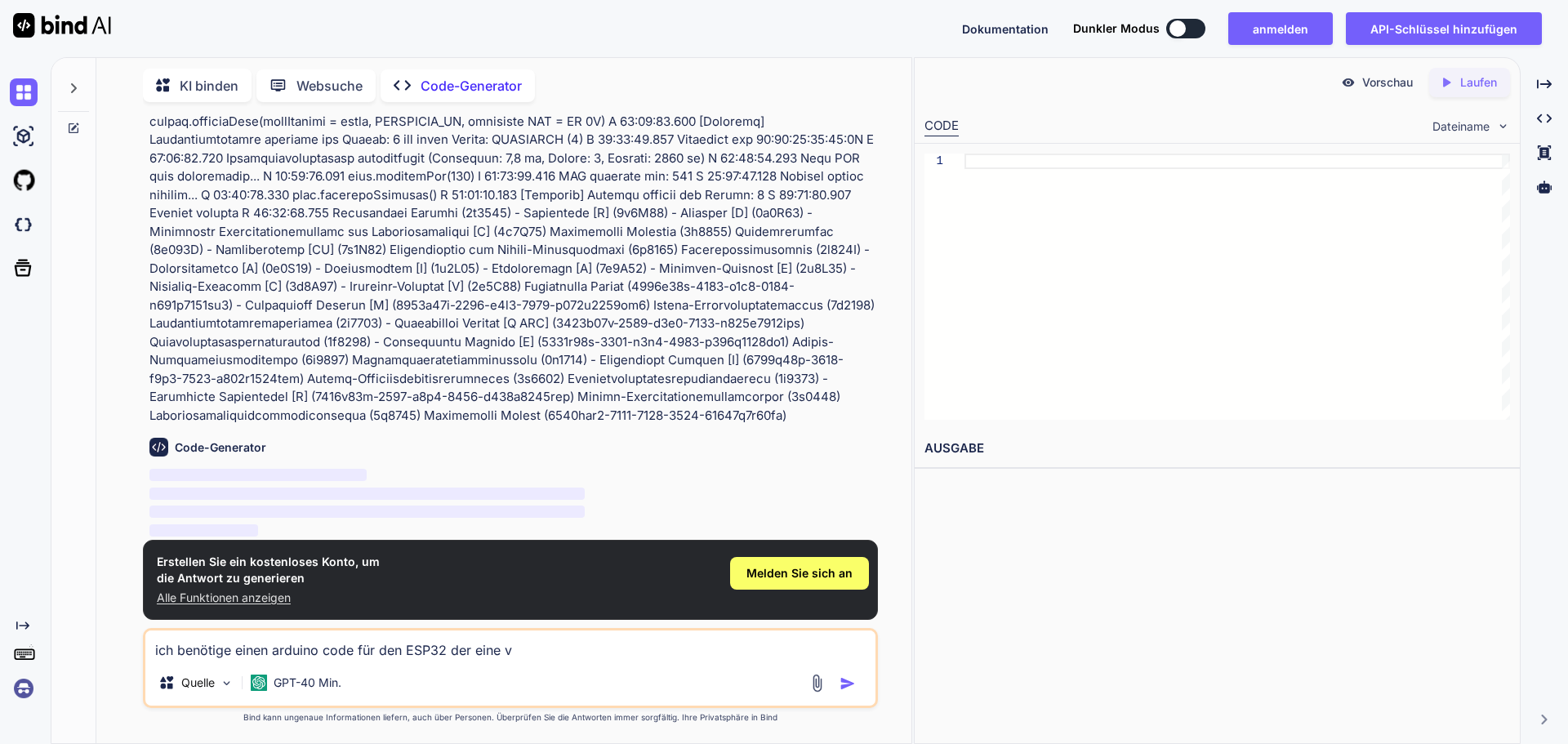
type textarea "ich benötige einen arduino code für den ESP32 der eine ve"
type textarea "x"
type textarea "ich benötige einen arduino code für den ESP32 der eine ver"
type textarea "x"
type textarea "ich benötige einen arduino code für den ESP32 der eine verb"
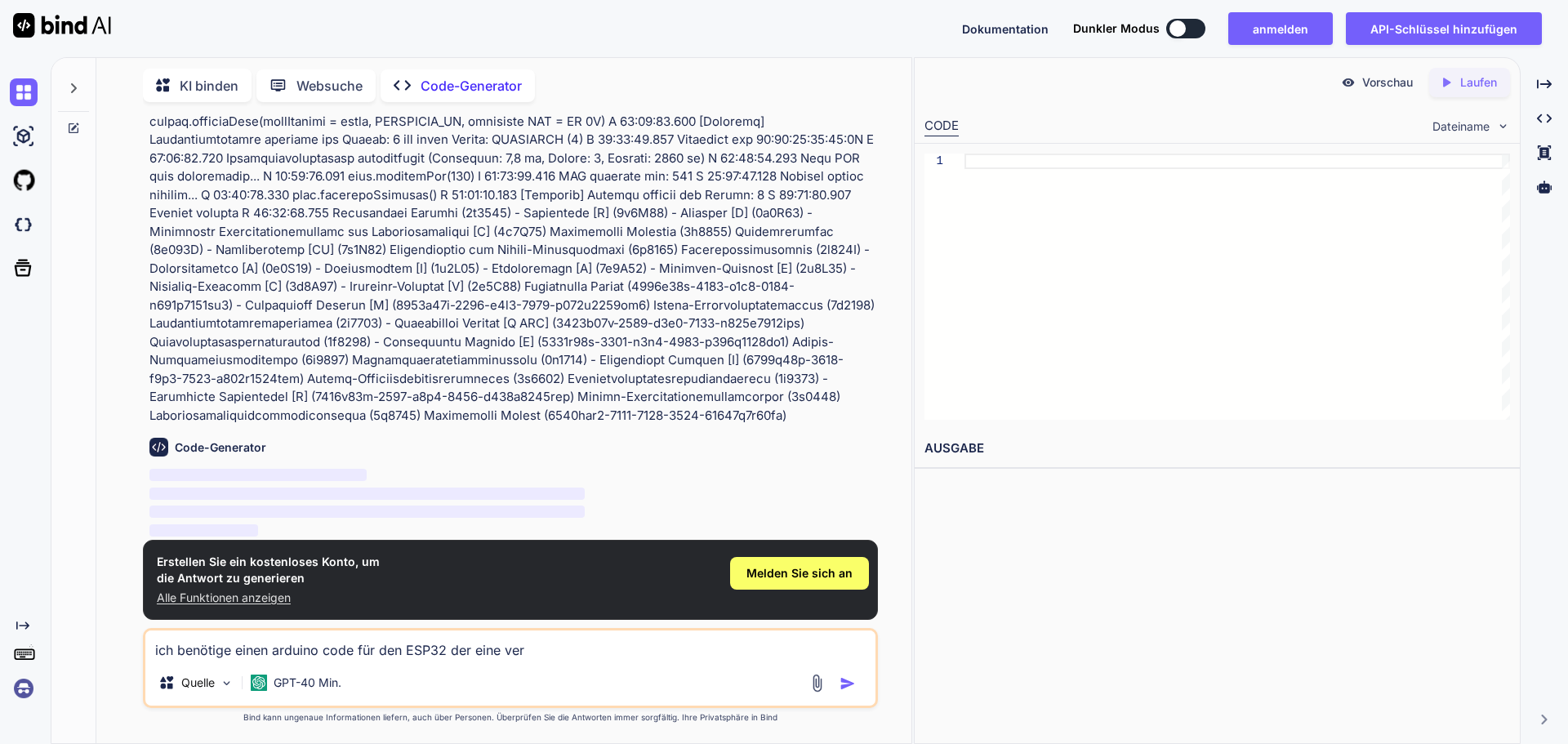
type textarea "x"
type textarea "ich benötige einen arduino code für den ESP32 der eine verbi"
type textarea "x"
type textarea "ich benötige einen arduino code für den ESP32 der eine verbin"
type textarea "x"
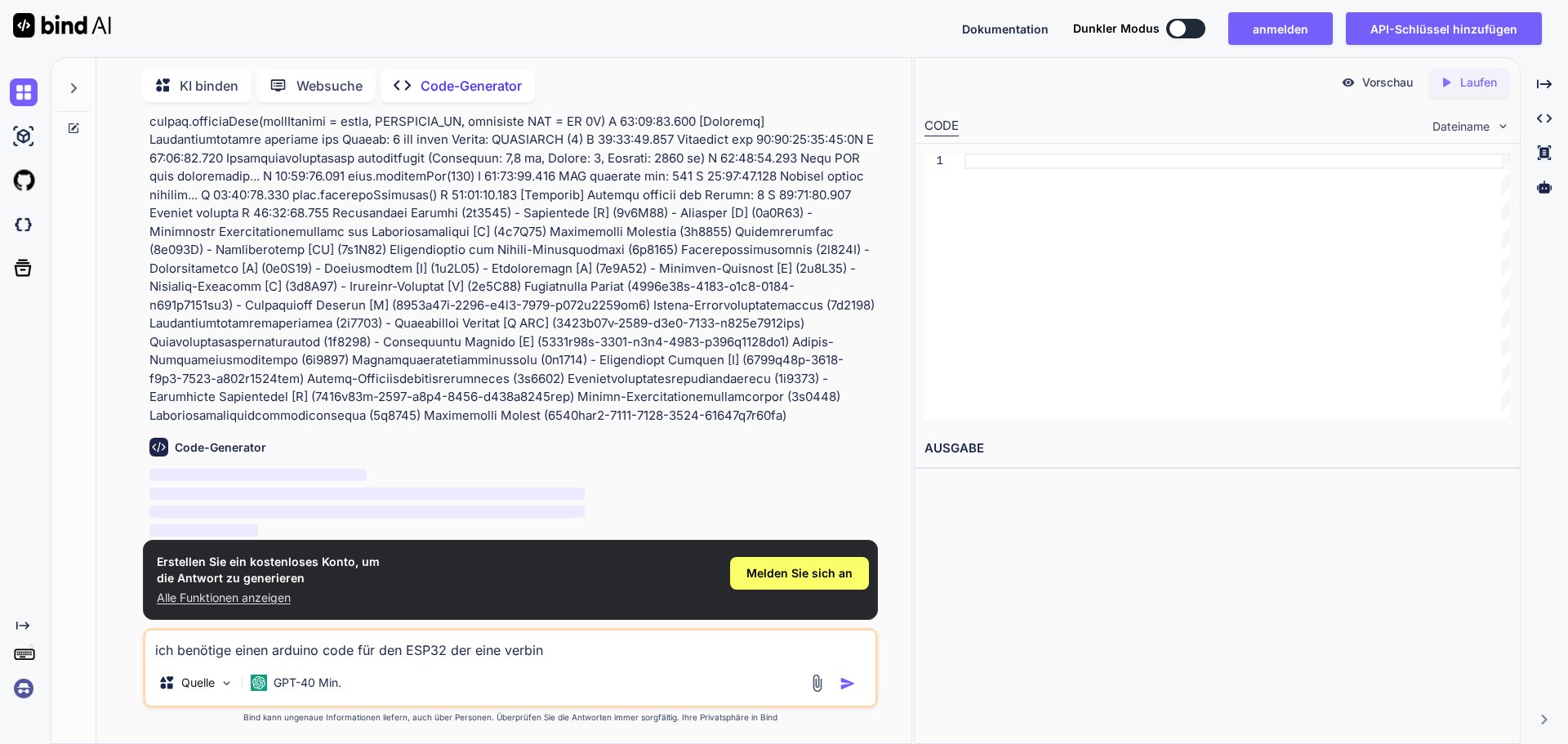
type textarea "ich benötige einen arduino code für den ESP32 der eine verbind"
type textarea "x"
type textarea "ich benötige einen arduino code für den ESP32 der eine verbindu"
type textarea "x"
type textarea "ich benötige einen arduino code für den ESP32 der eine verbindun"
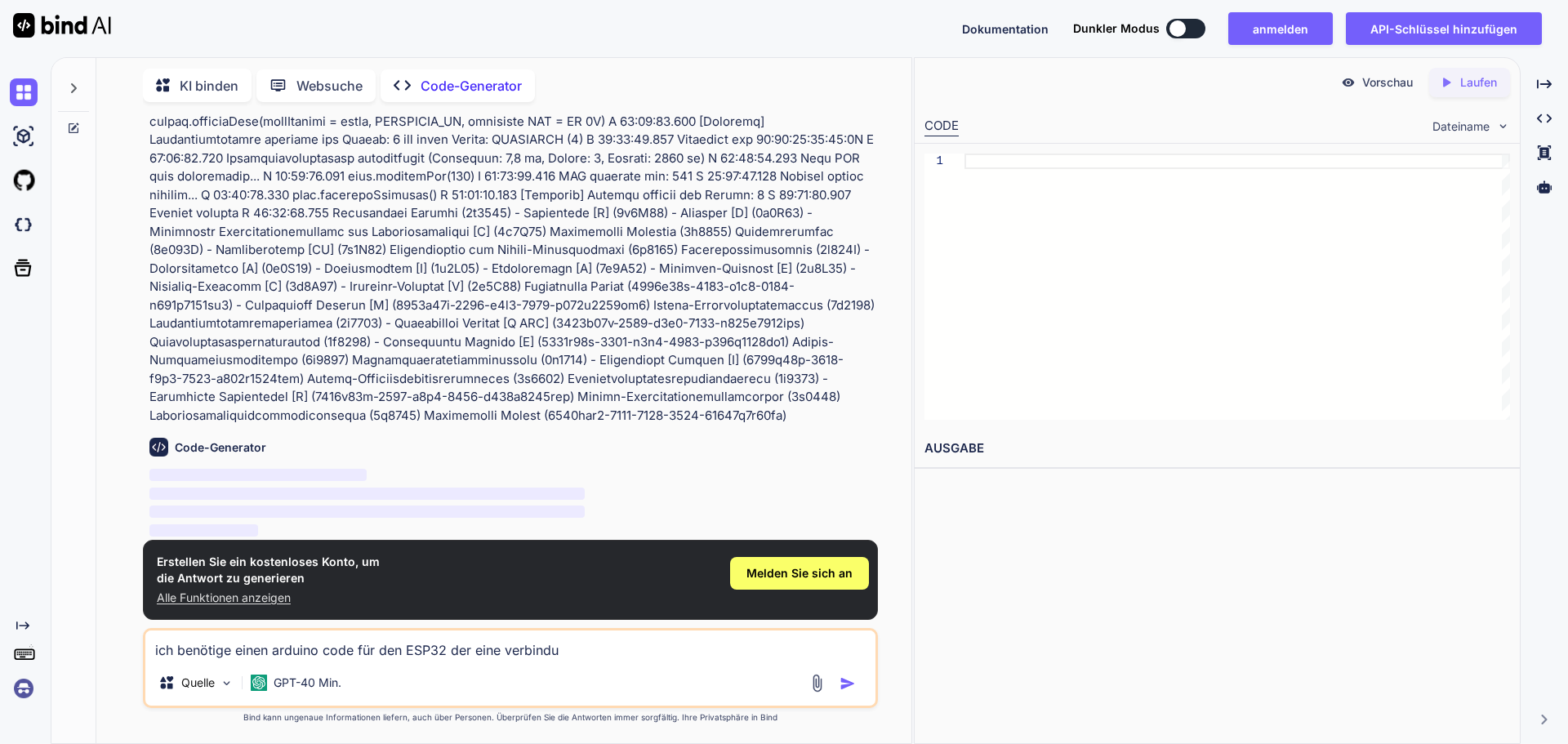
type textarea "x"
type textarea "ich benötige einen arduino code für den ESP32 der eine verbindung"
type textarea "x"
type textarea "ich benötige einen arduino code für den ESP32 der eine verbindung"
type textarea "x"
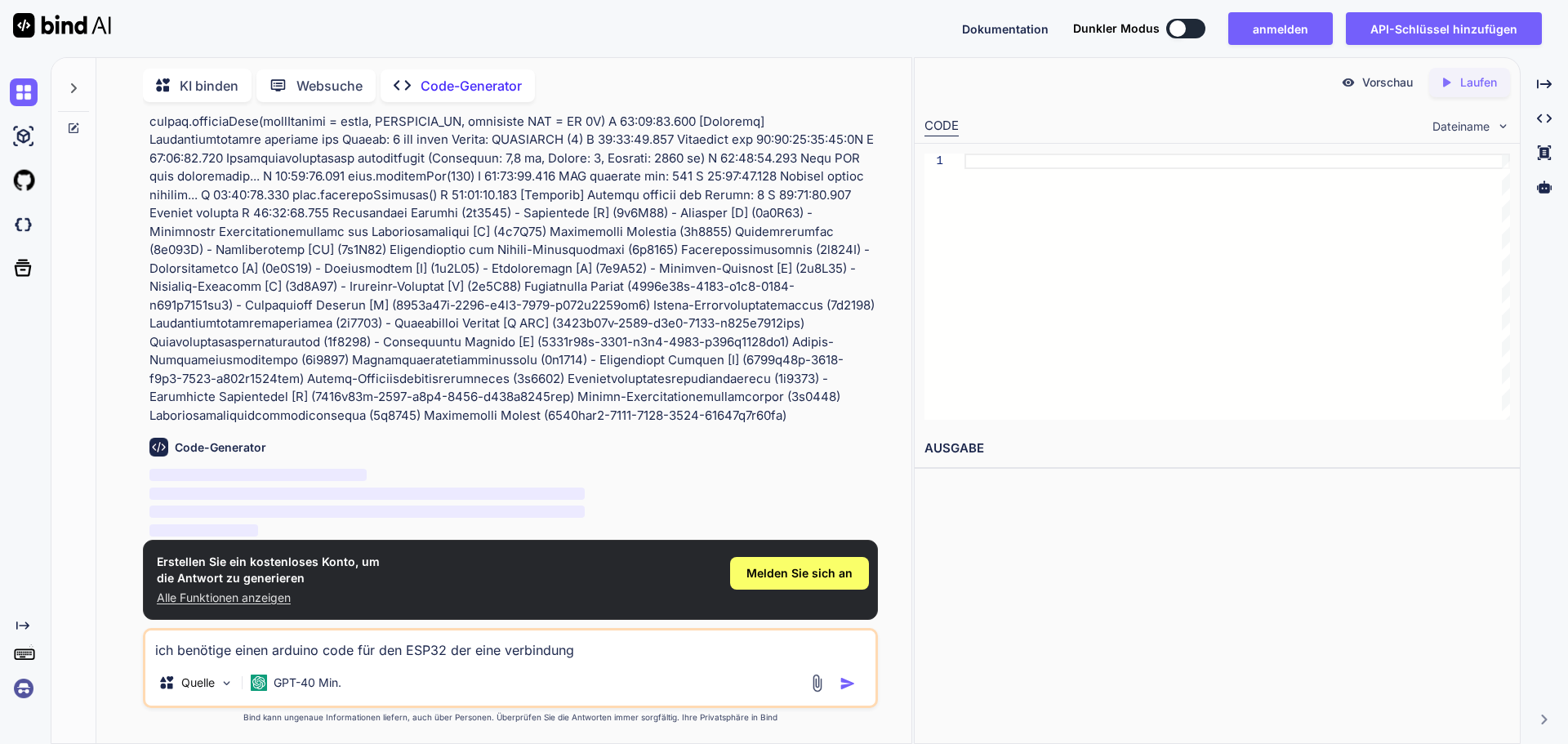
type textarea "ich benötige einen arduino code für den ESP32 der eine verbindung m"
type textarea "x"
type textarea "ich benötige einen arduino code für den ESP32 der eine verbindung mi"
type textarea "x"
type textarea "ich benötige einen arduino code für den ESP32 der eine verbindung mit"
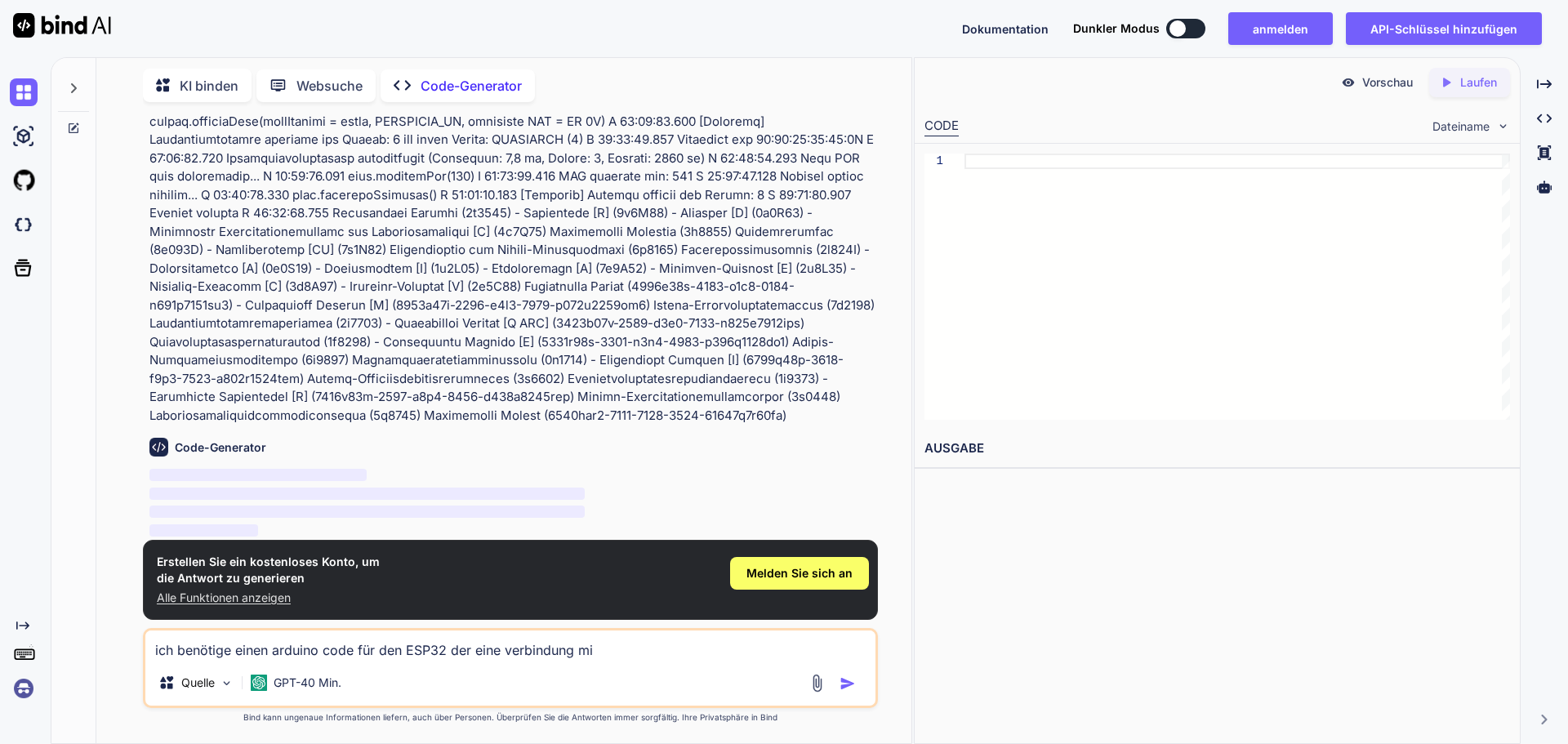
type textarea "x"
type textarea "ich benötige einen arduino code für den ESP32 der eine verbindung mit"
type textarea "x"
type textarea "ich benötige einen arduino code für den ESP32 der eine verbindung mit d"
type textarea "x"
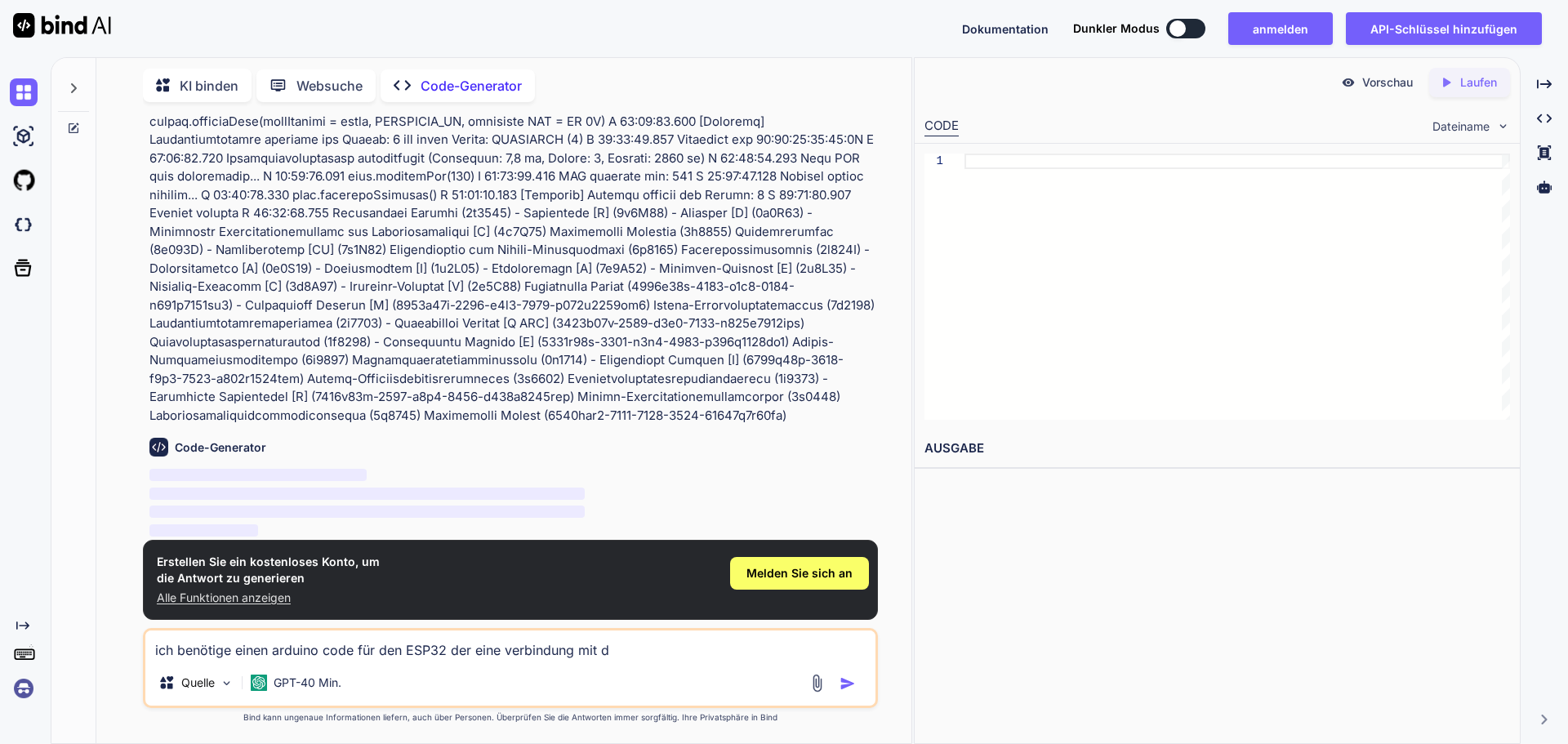
type textarea "ich benötige einen arduino code für den ESP32 der eine verbindung mit di"
type textarea "x"
type textarea "ich benötige einen arduino code für den ESP32 der eine verbindung mit die"
type textarea "x"
type textarea "ich benötige einen arduino code für den ESP32 der eine verbindung mit dies"
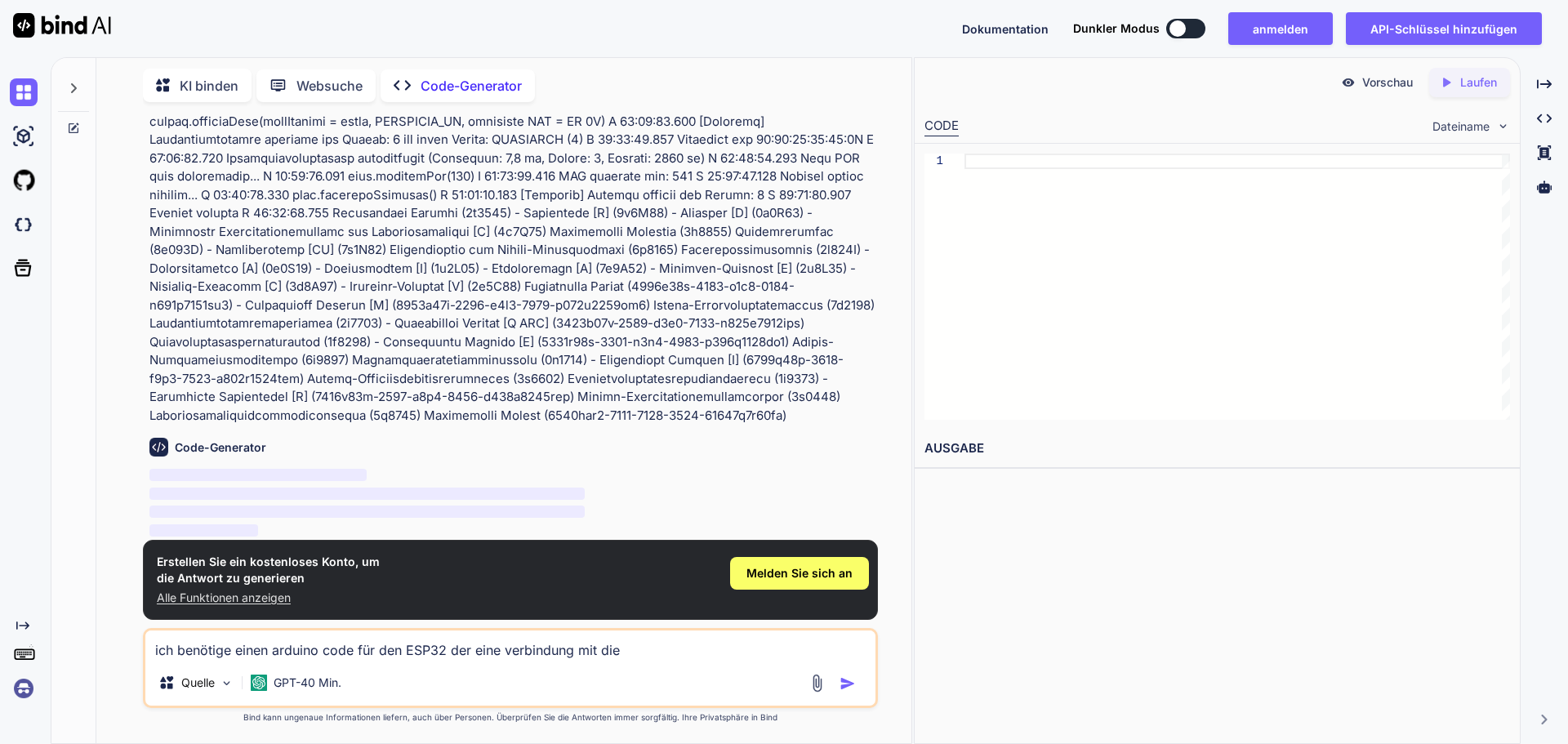
type textarea "x"
type textarea "ich benötige einen arduino code für den ESP32 der eine verbindung mit diese"
type textarea "x"
type textarea "ich benötige einen arduino code für den ESP32 der eine verbindung mit diesem"
type textarea "x"
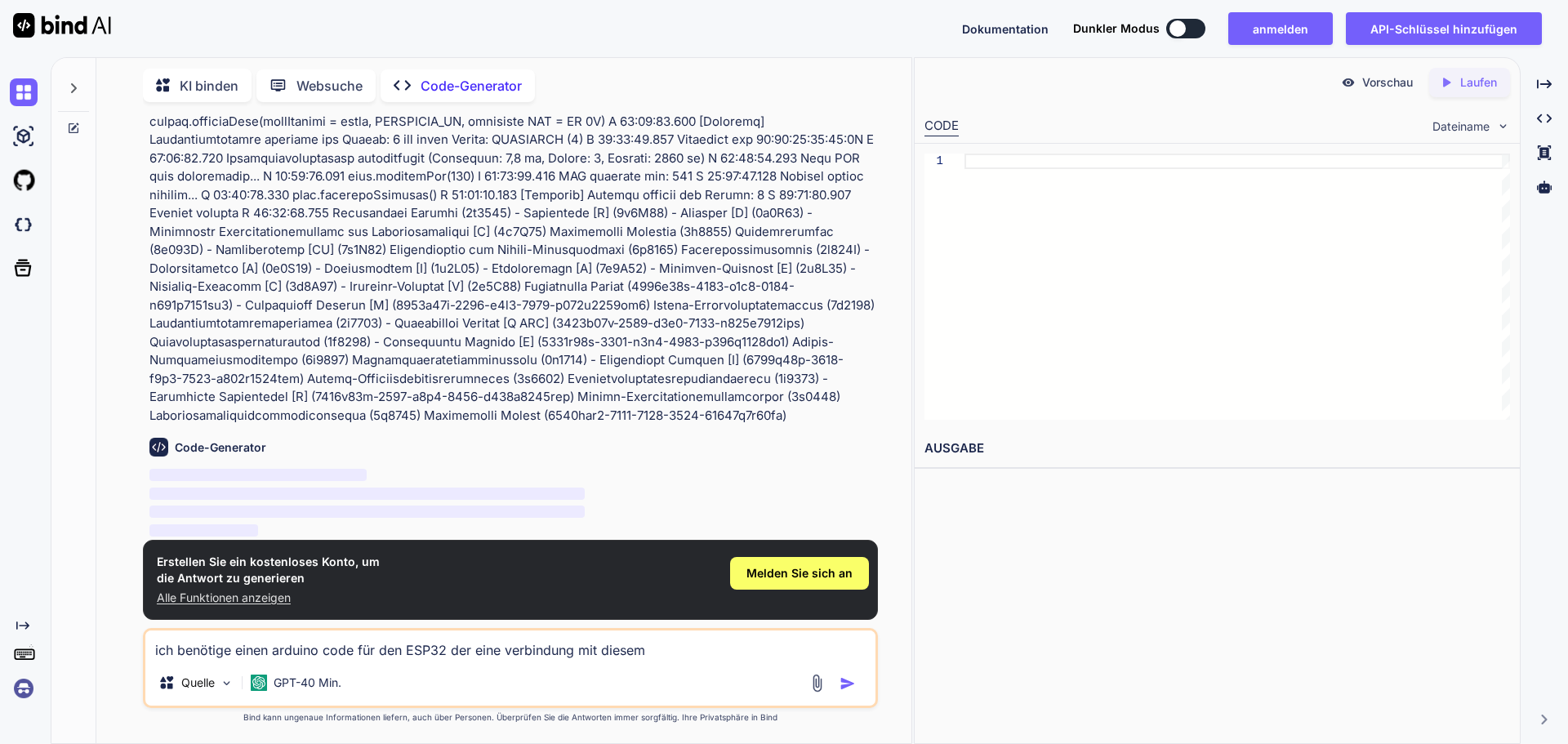
type textarea "ich benötige einen arduino code für den ESP32 der eine verbindung mit diesem"
type textarea "x"
type textarea "ich benötige einen arduino code für den ESP32 der eine verbindung mit diesem g"
type textarea "x"
type textarea "ich benötige einen arduino code für den ESP32 der eine verbindung mit diesem ge"
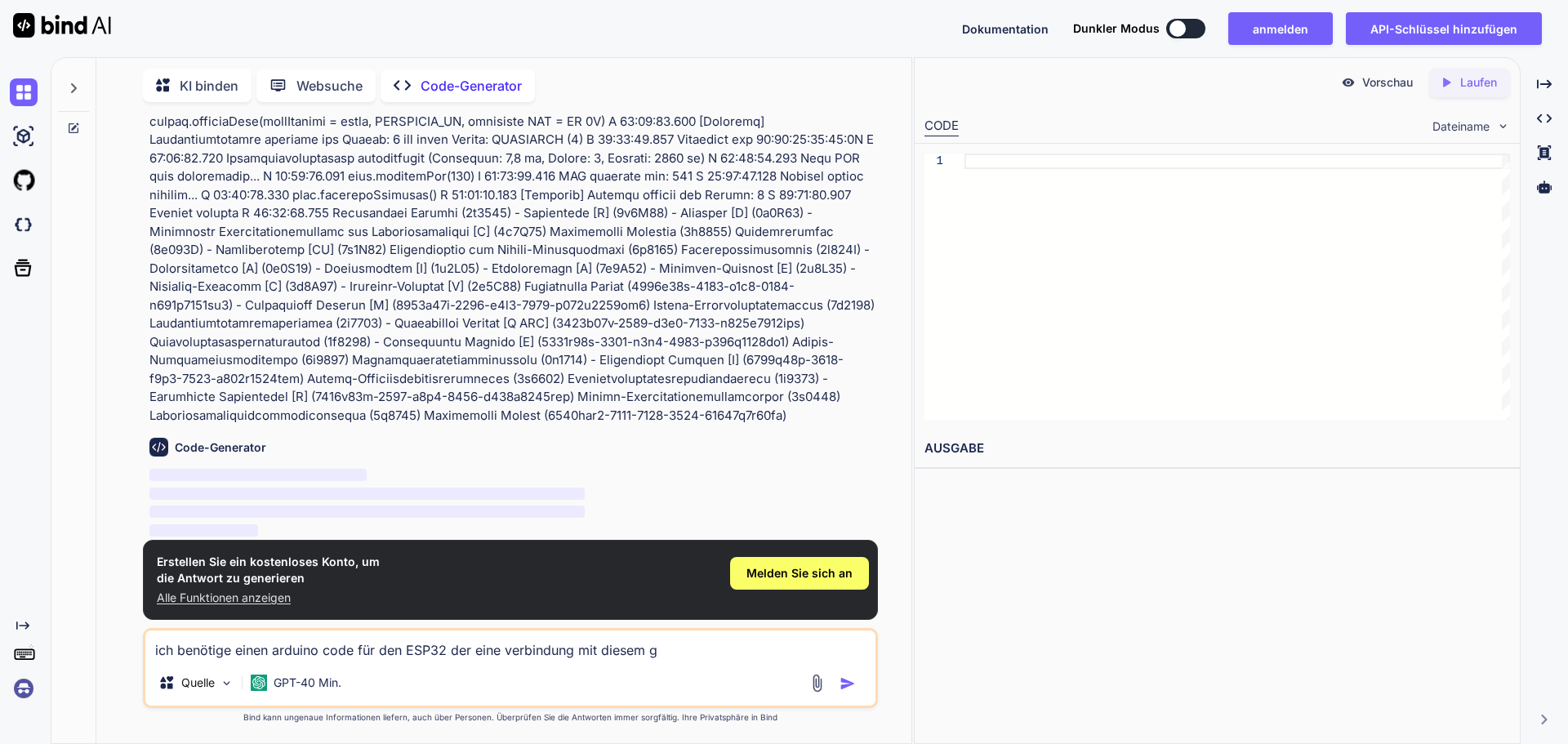
type textarea "x"
type textarea "ich benötige einen arduino code für den ESP32 der eine verbindung mit diesem ger"
type textarea "x"
type textarea "ich benötige einen arduino code für den ESP32 der eine verbindung mit diesem ge…"
type textarea "x"
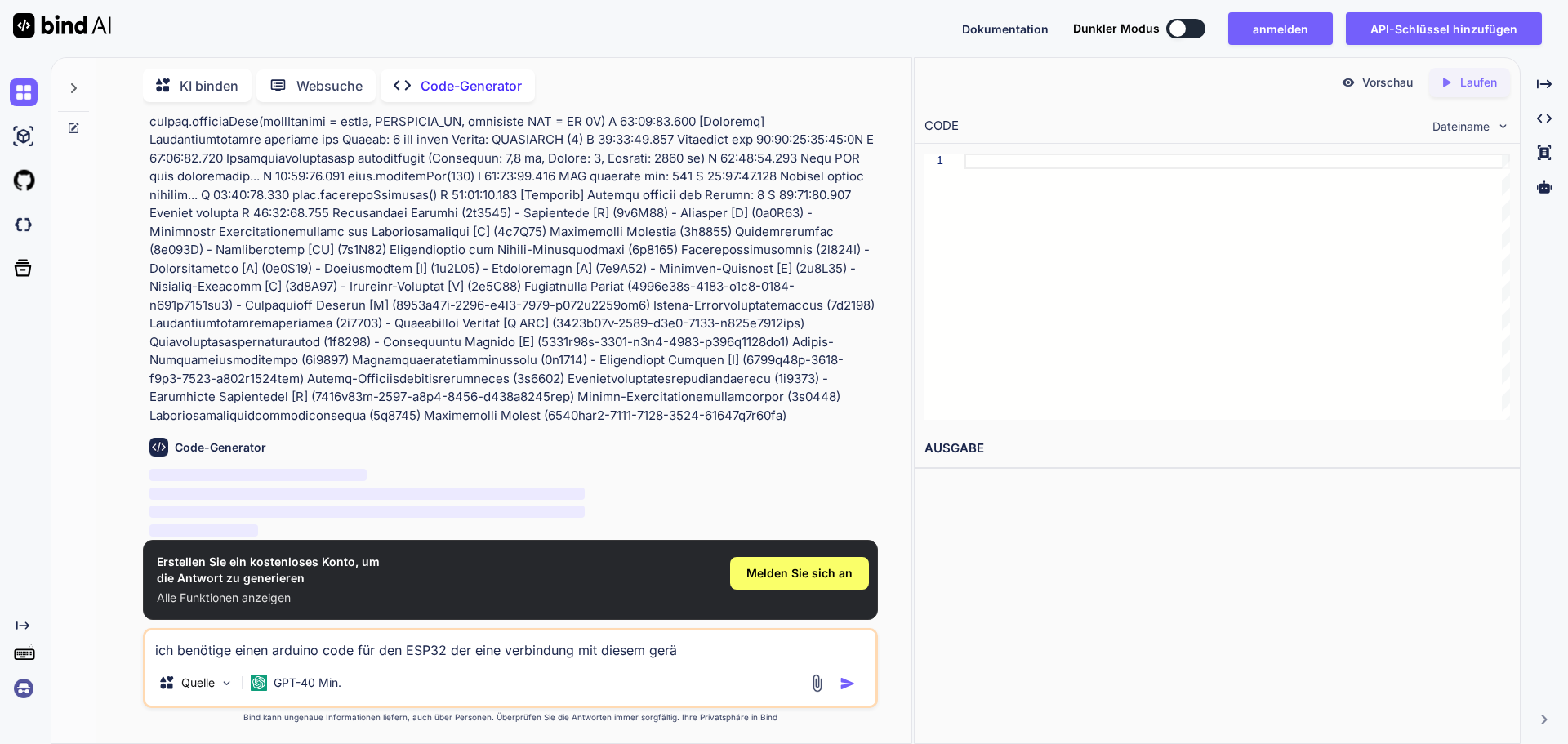
type textarea "ich benötige einen arduino code für den ESP32 der eine verbindung mit diesem ge…"
type textarea "x"
type textarea "ich benötige einen arduino code für den ESP32 der eine verbindung mit diesem ge…"
type textarea "x"
type textarea "ich benötige einen arduino code für den ESP32 der eine verbindung mit diesem ge…"
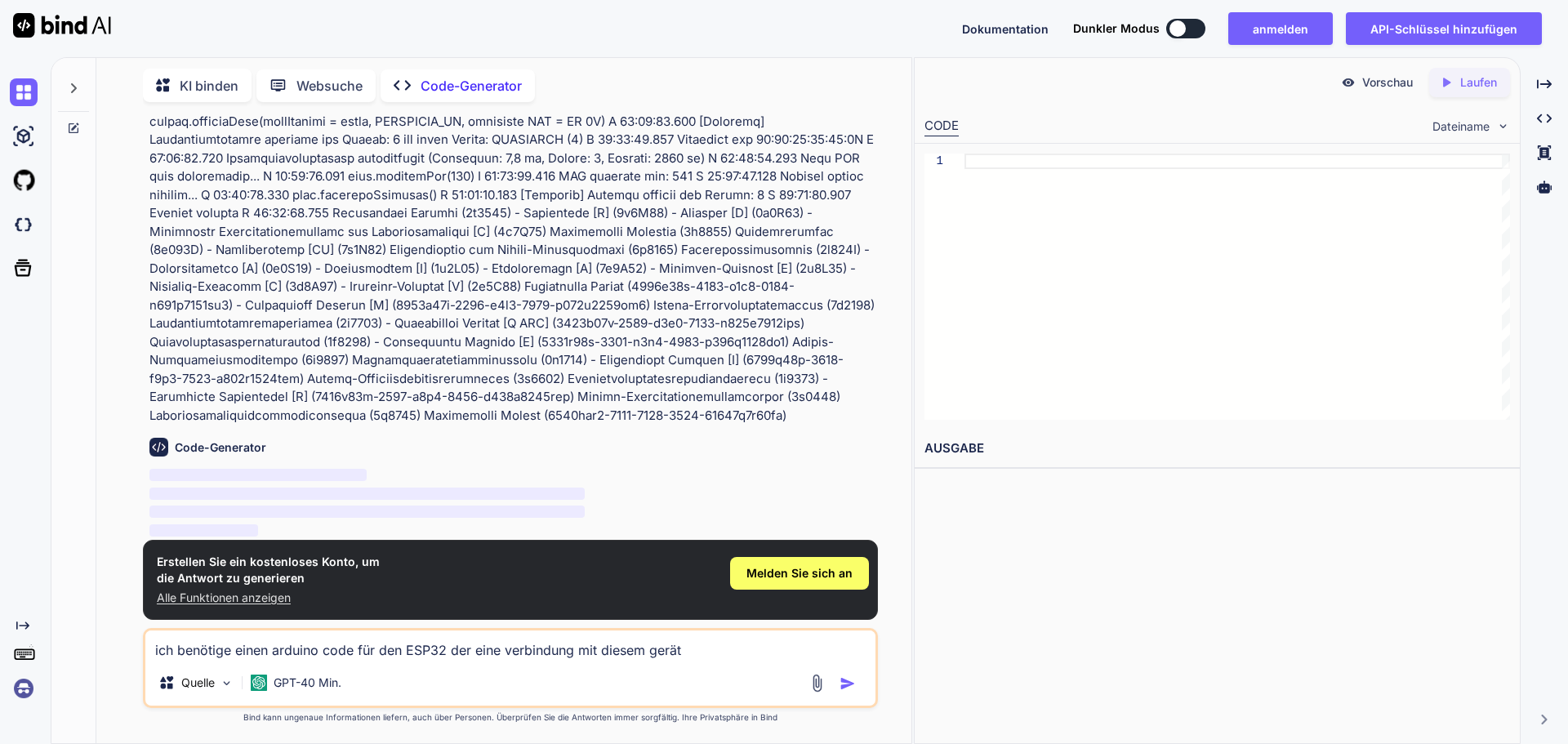
type textarea "x"
type textarea "ich benötige einen arduino code für den ESP32 der eine verbindung mit diesem ge…"
type textarea "x"
type textarea "ich benötige einen arduino code für den ESP32 der eine verbindung mit diesem ge…"
type textarea "x"
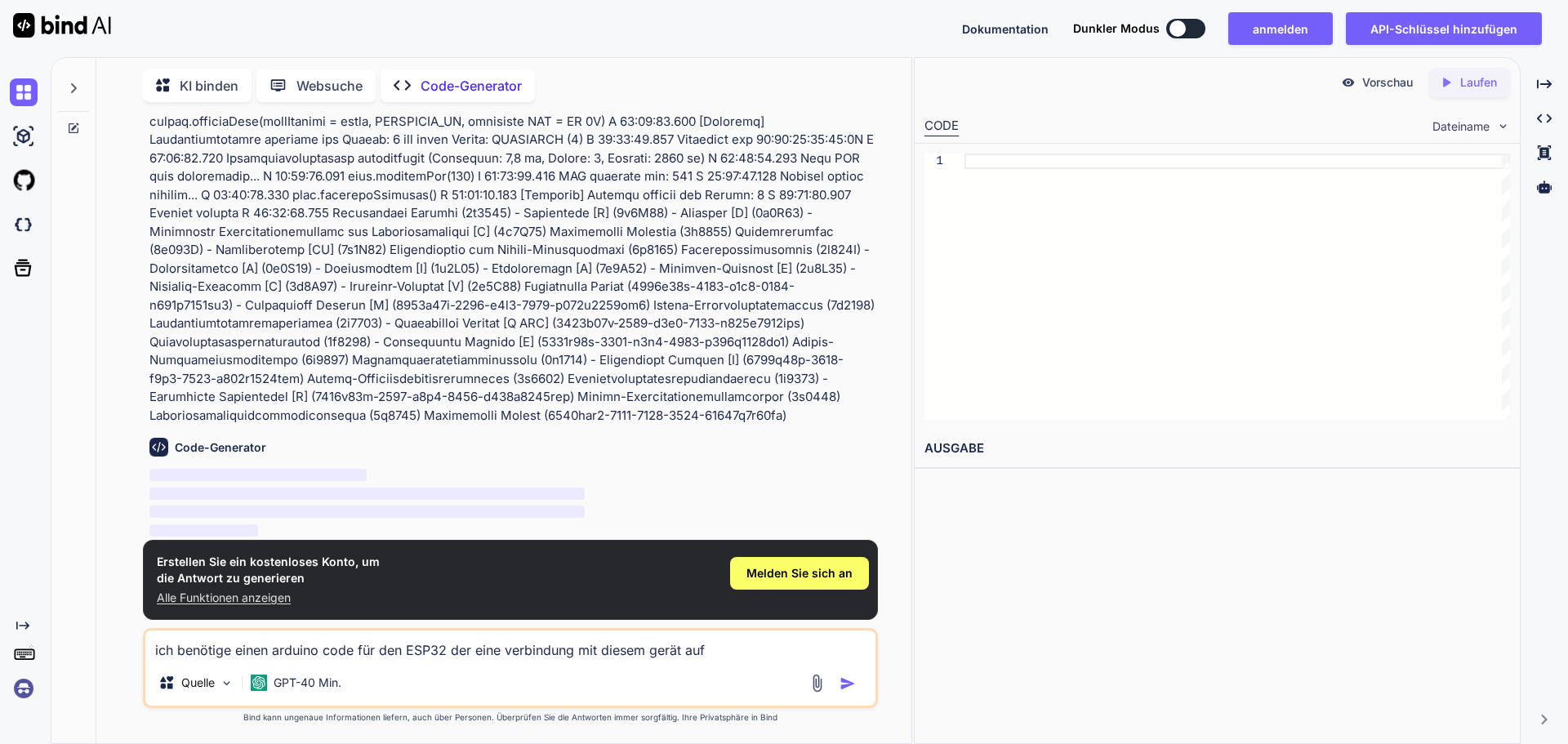
type textarea "ich benötige einen arduino code für den ESP32 der eine verbindung mit diesem ge…"
type textarea "x"
type textarea "ich benötige einen arduino code für den ESP32 der eine verbindung mit diesem ge…"
type textarea "x"
type textarea "ich benötige einen arduino code für den ESP32 der eine verbindung mit diesem ge…"
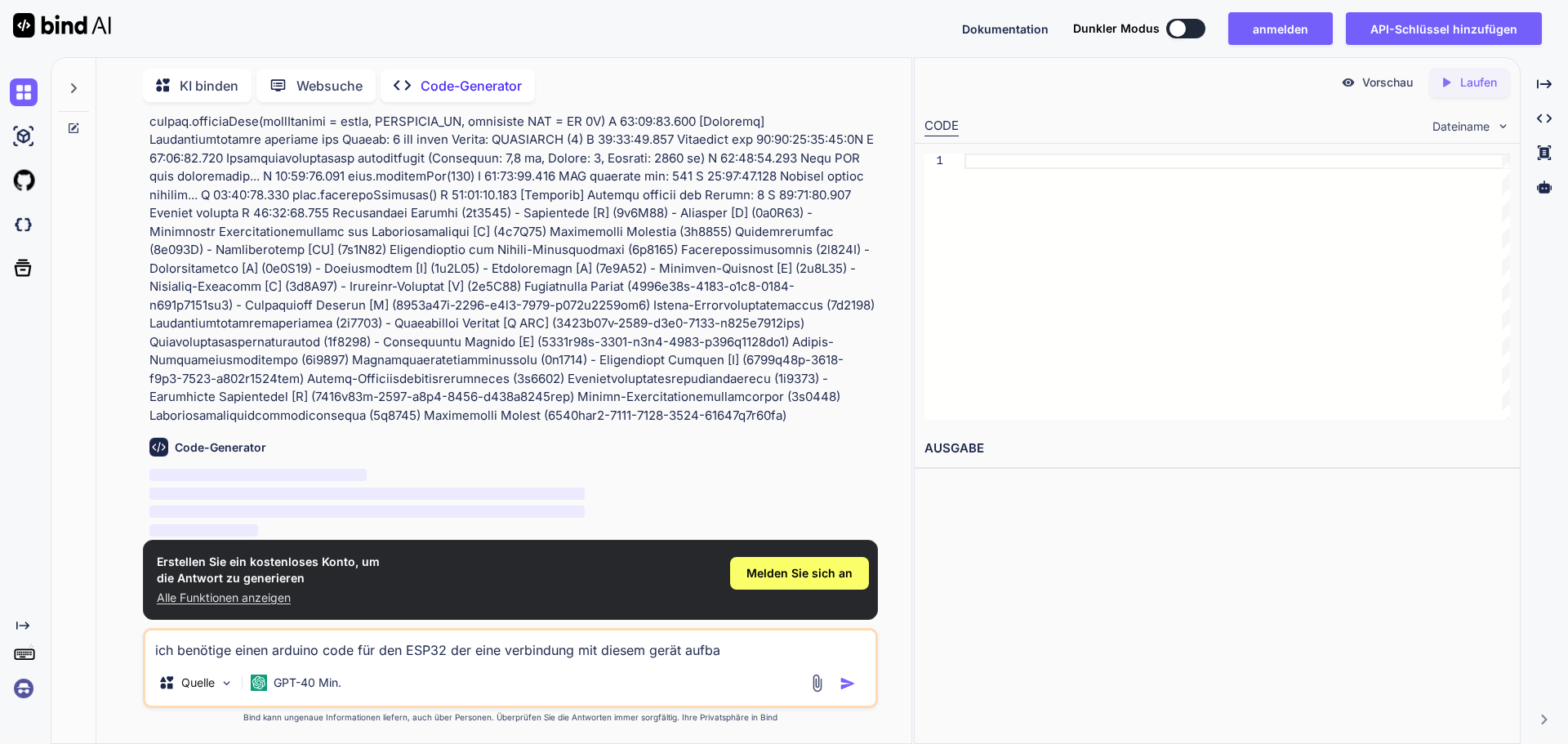
type textarea "x"
type textarea "ich benötige einen arduino code für den ESP32 der eine verbindung mit diesem ge…"
type textarea "x"
type textarea "ich benötige einen arduino code für den ESP32 der eine verbindung mit diesem ge…"
click at [853, 685] on img "button" at bounding box center [848, 684] width 17 height 17
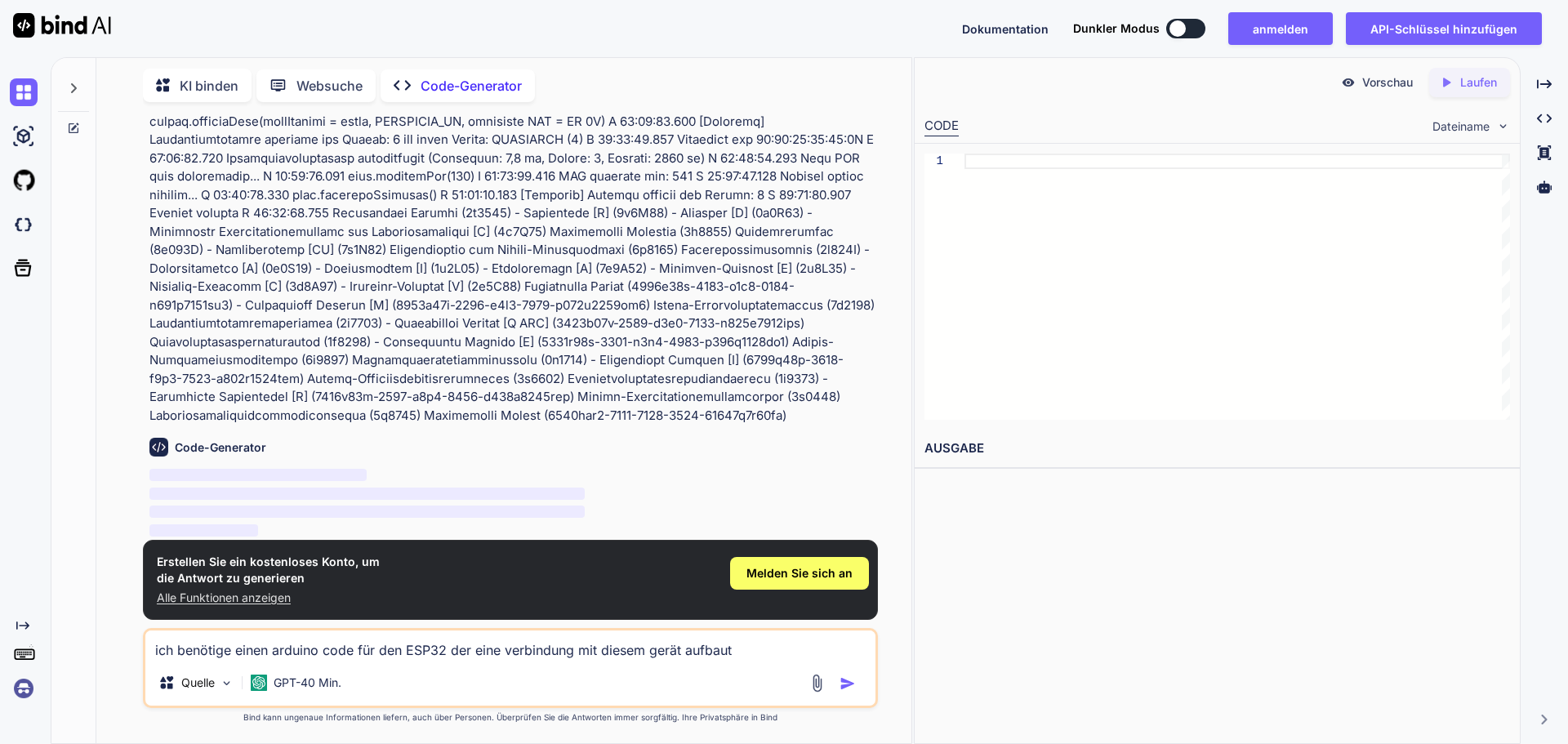
click at [852, 684] on img "button" at bounding box center [848, 684] width 17 height 17
click at [1520, 28] on button "API-Schlüssel hinzufügen" at bounding box center [1444, 28] width 196 height 33
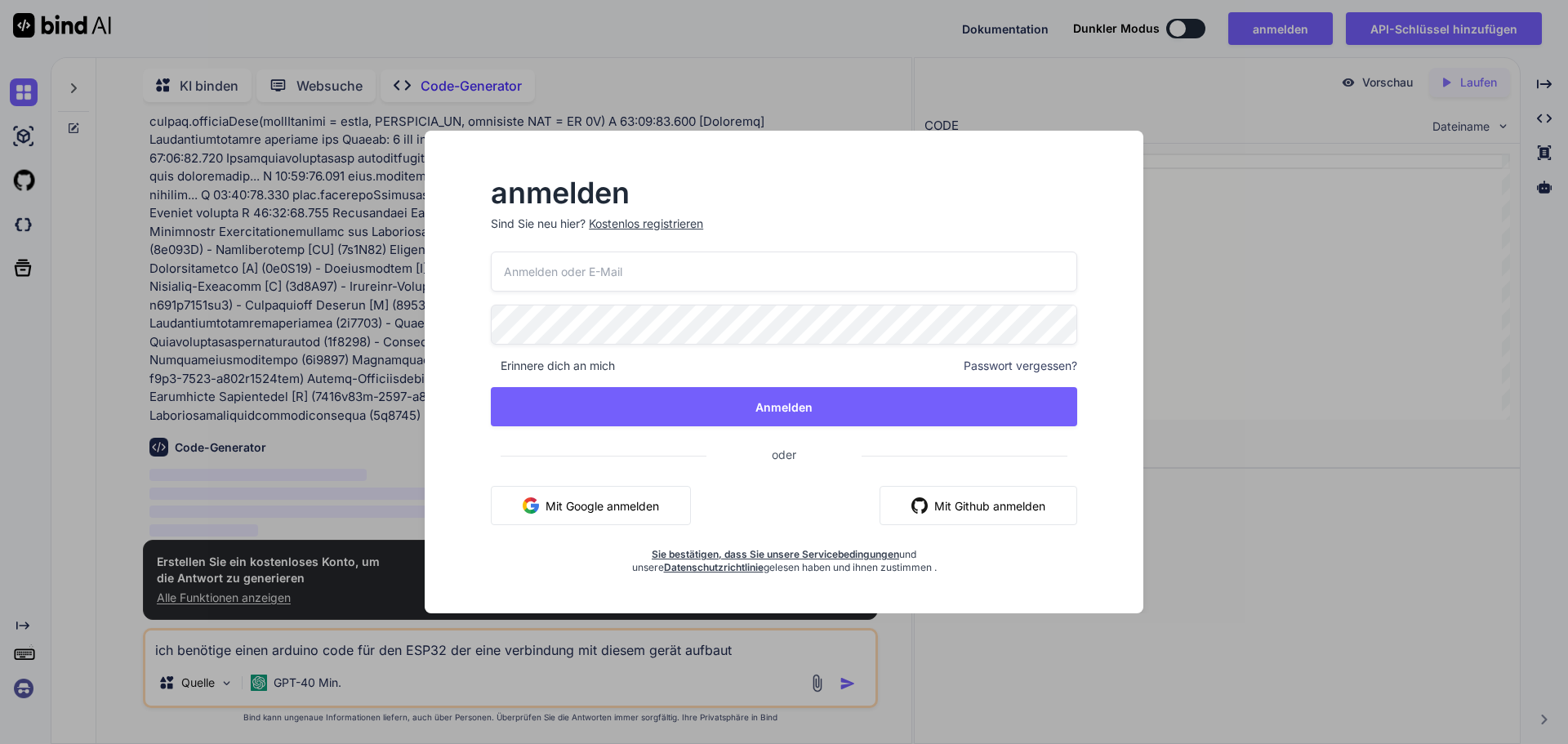
click at [1115, 400] on div "anmelden Sind Sie neu hier? Kostenlos registrieren Erinnere dich an mich Passwo…" at bounding box center [784, 387] width 693 height 454
